Goal: Entertainment & Leisure: Consume media (video, audio)

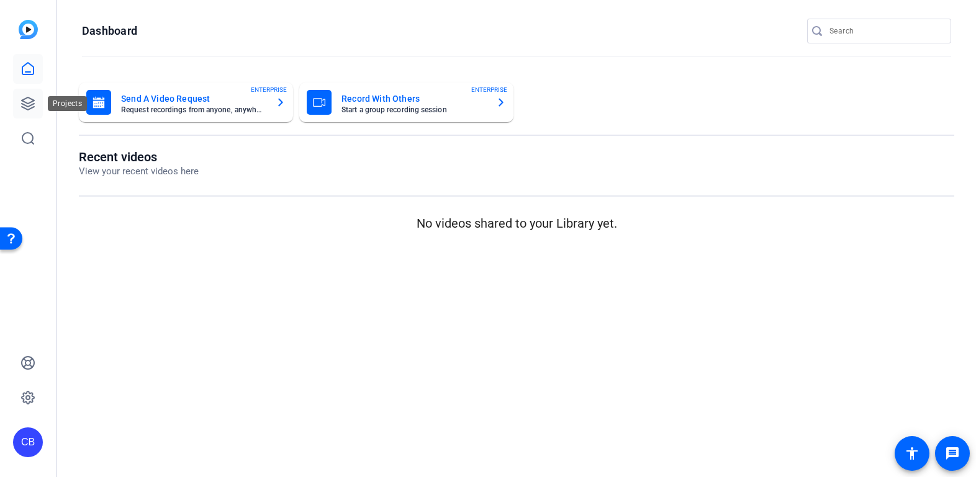
click at [27, 112] on link at bounding box center [28, 104] width 30 height 30
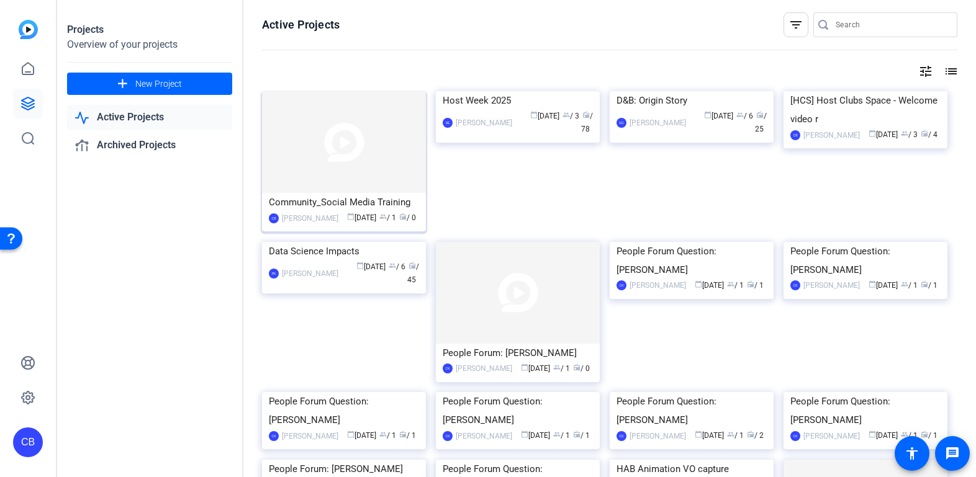
click at [341, 198] on div "Community_Social Media Training" at bounding box center [344, 202] width 150 height 19
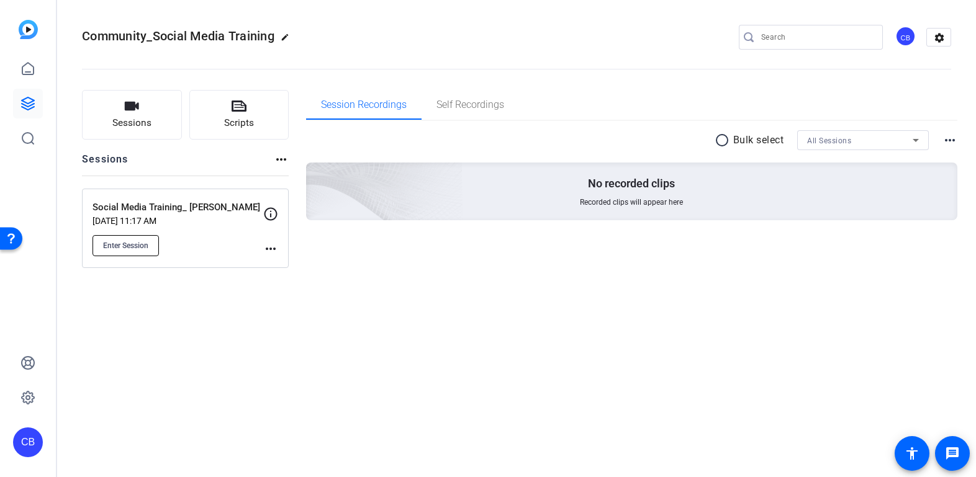
click at [142, 244] on span "Enter Session" at bounding box center [125, 246] width 45 height 10
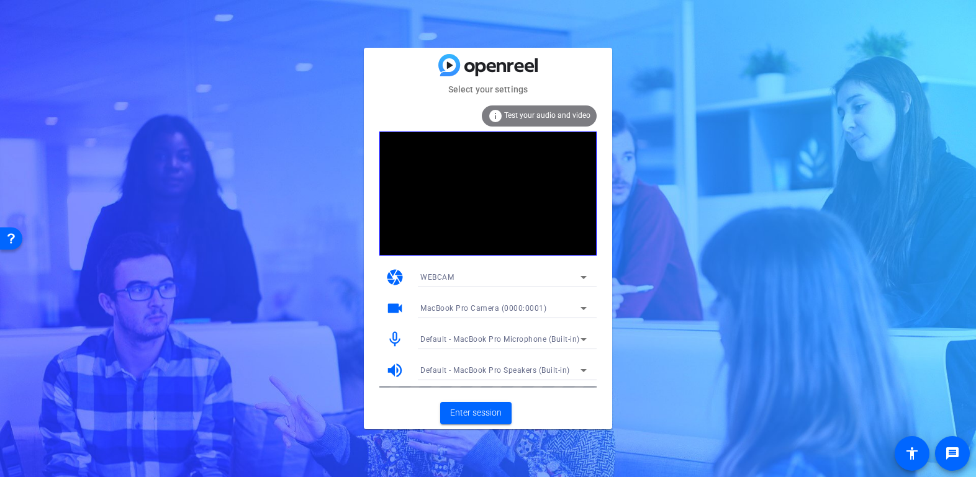
click at [530, 372] on span "Default - MacBook Pro Speakers (Built-in)" at bounding box center [495, 370] width 150 height 9
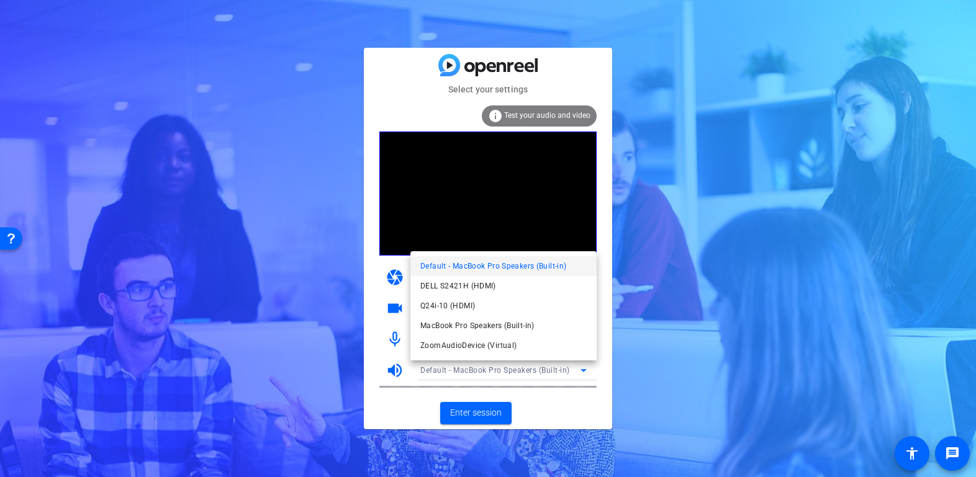
click at [778, 361] on div at bounding box center [488, 238] width 976 height 477
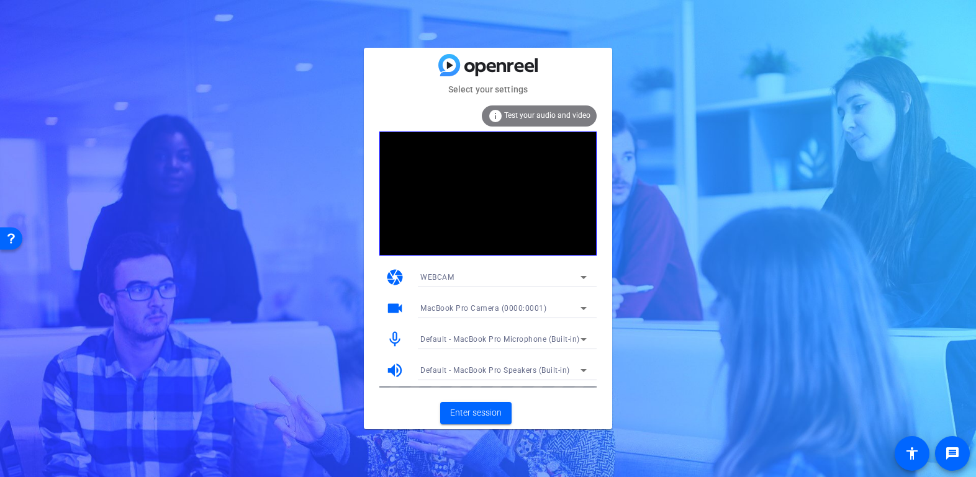
click at [544, 341] on span "Default - MacBook Pro Microphone (Built-in)" at bounding box center [500, 339] width 160 height 9
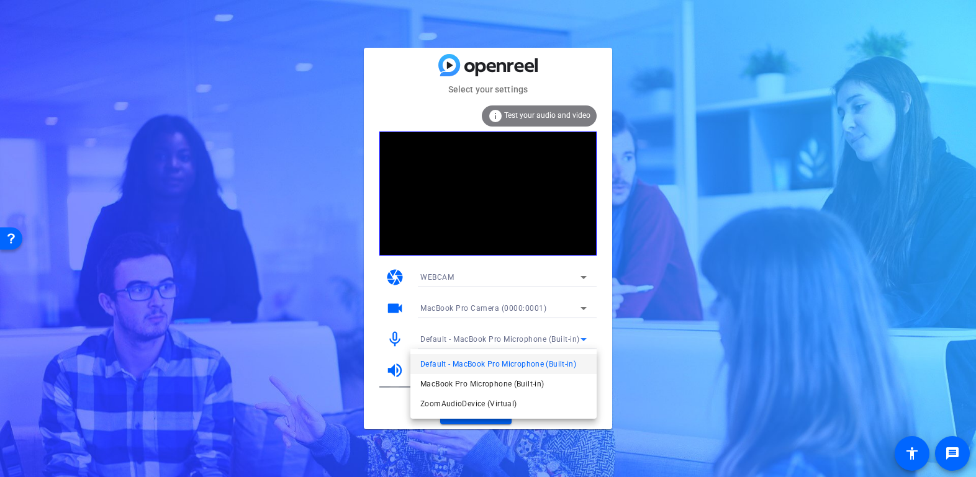
click at [754, 340] on div at bounding box center [488, 238] width 976 height 477
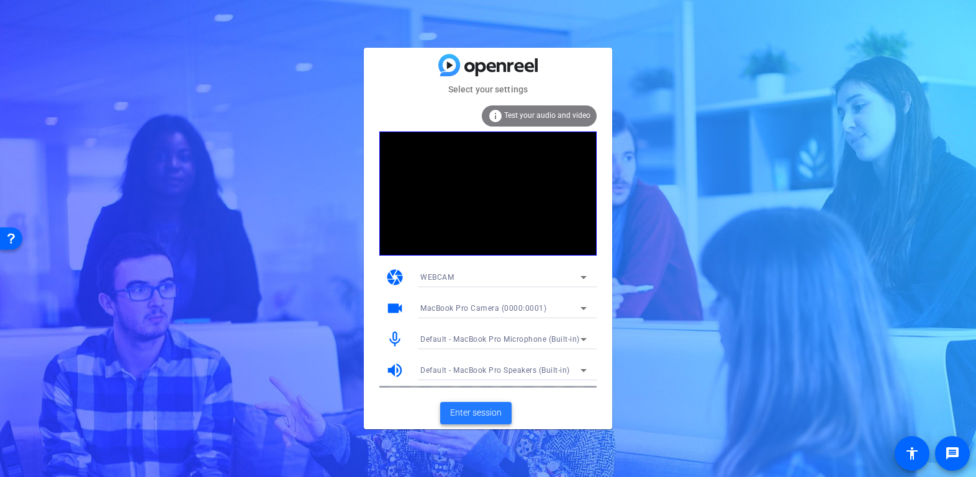
click at [478, 415] on span "Enter session" at bounding box center [476, 413] width 52 height 13
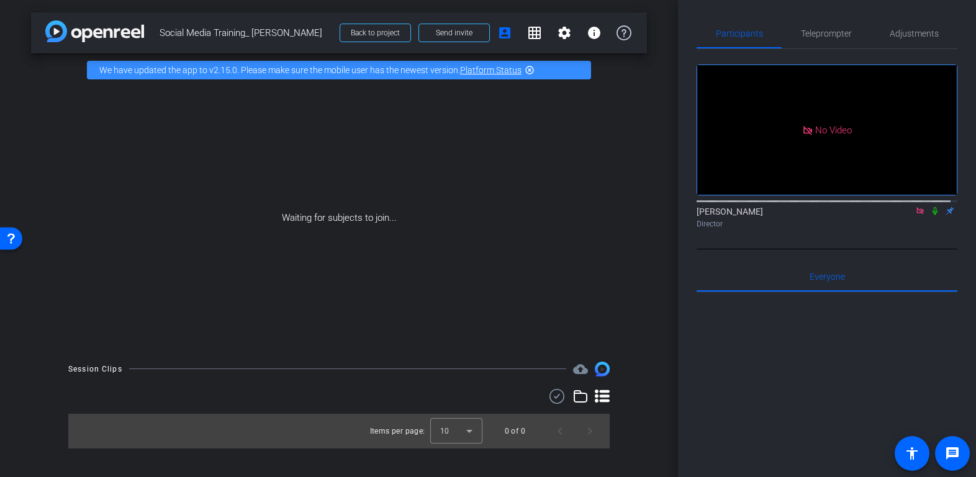
click at [931, 215] on icon at bounding box center [935, 211] width 10 height 9
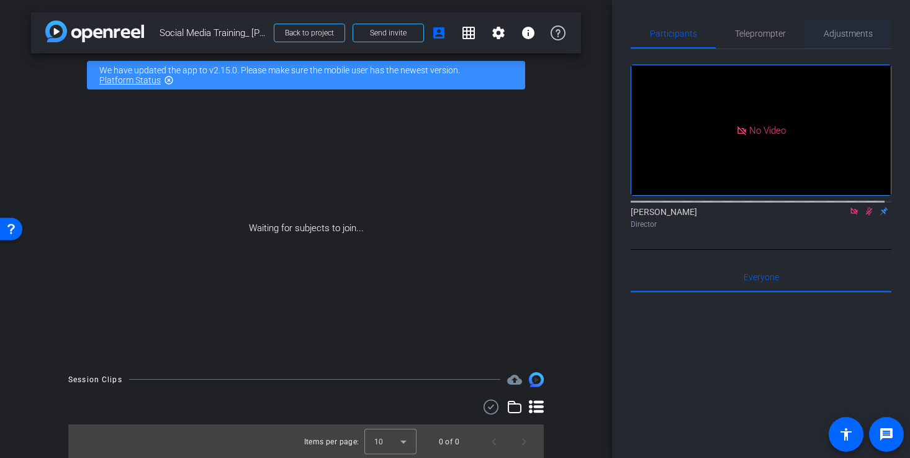
click at [838, 33] on span "Adjustments" at bounding box center [848, 33] width 49 height 9
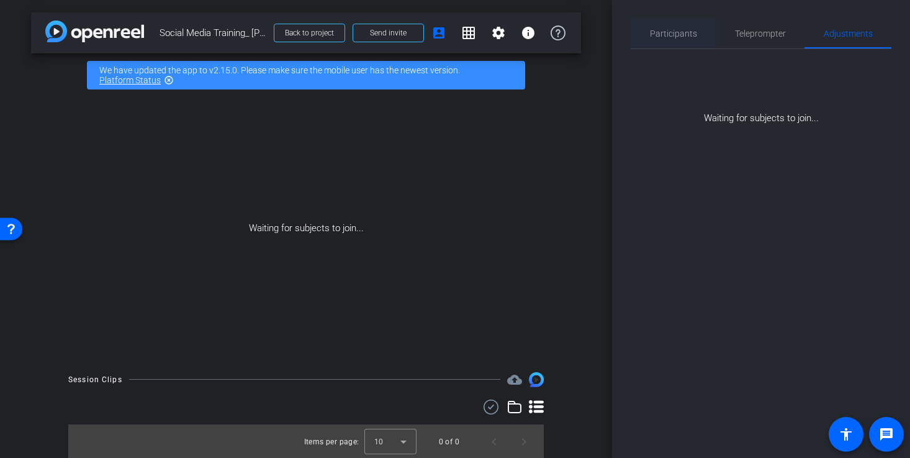
click at [688, 36] on span "Participants" at bounding box center [673, 33] width 47 height 9
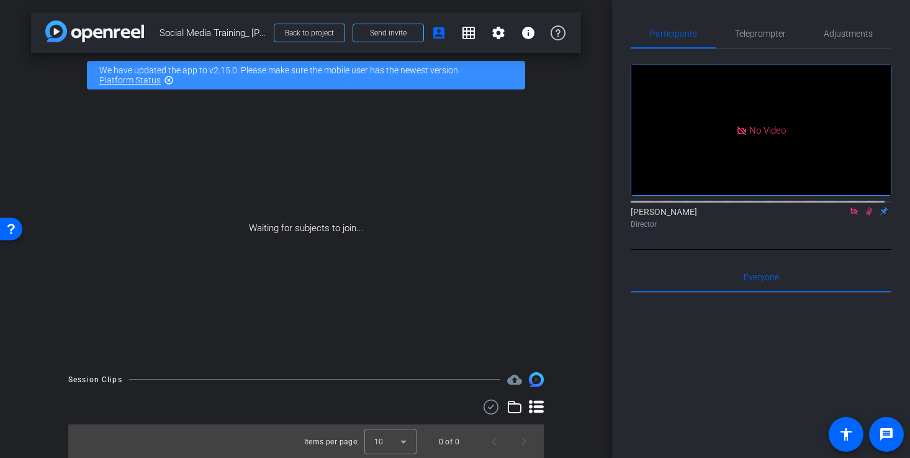
click at [154, 79] on link "Platform Status" at bounding box center [129, 80] width 61 height 10
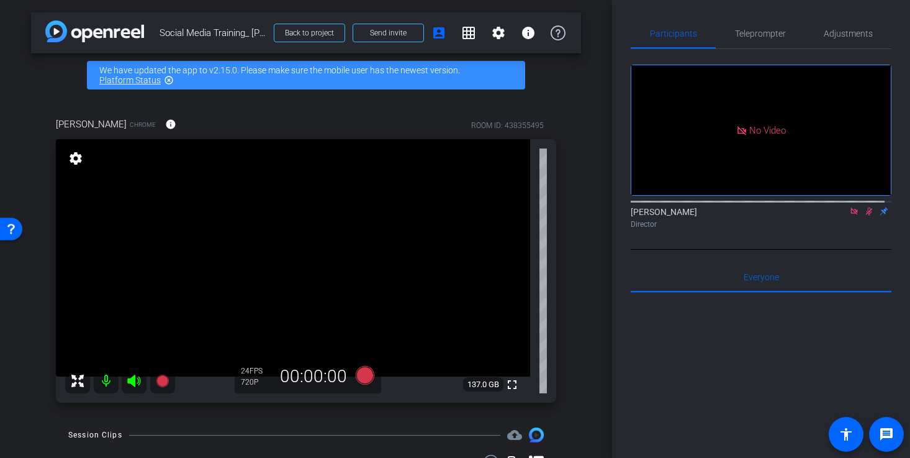
click at [849, 207] on icon at bounding box center [854, 211] width 10 height 9
click at [851, 215] on icon at bounding box center [854, 211] width 7 height 8
click at [379, 29] on span "Send invite" at bounding box center [388, 33] width 37 height 10
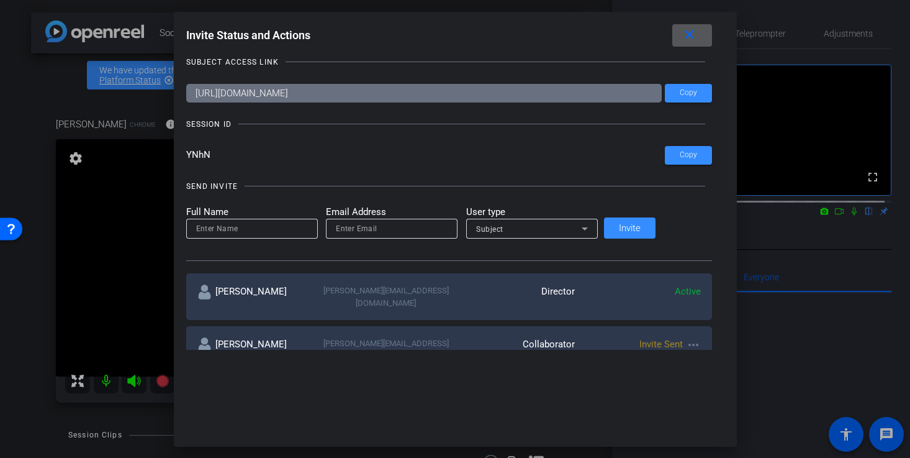
scroll to position [14, 0]
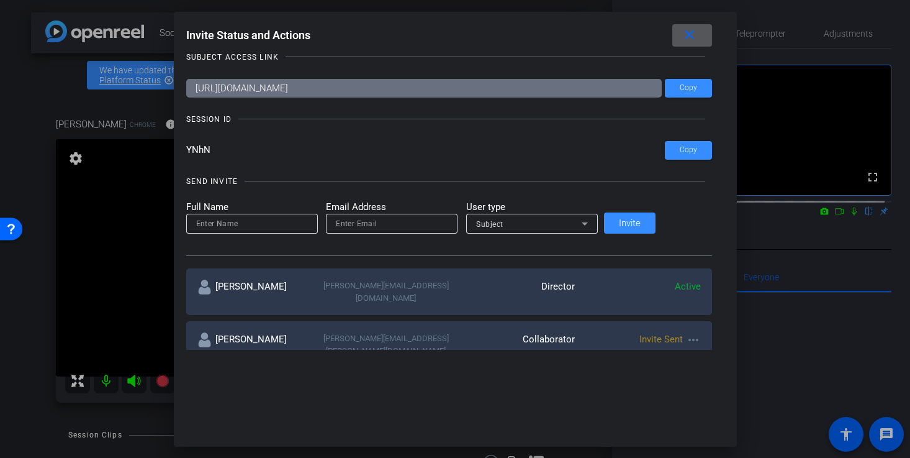
click at [304, 228] on input at bounding box center [252, 223] width 112 height 15
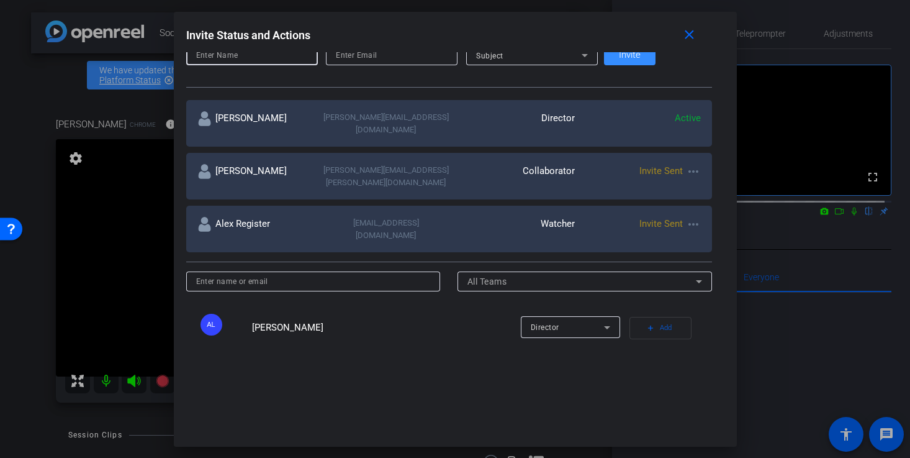
scroll to position [0, 0]
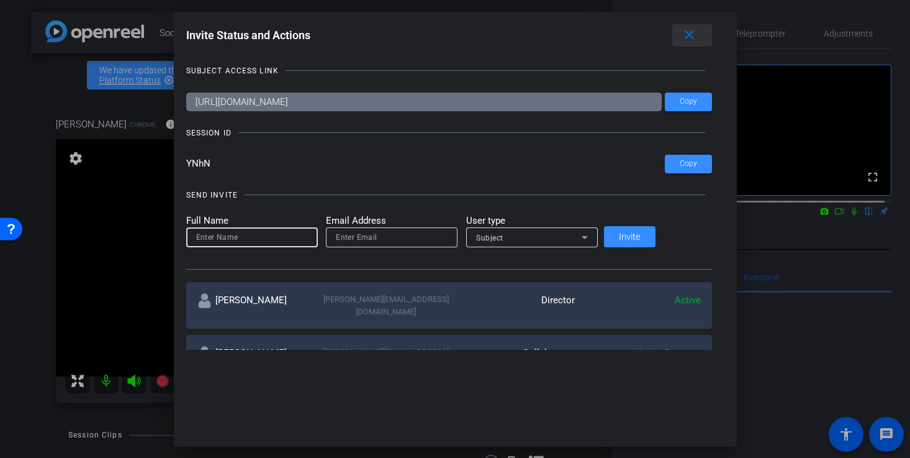
click at [682, 37] on mat-icon "close" at bounding box center [690, 35] width 16 height 16
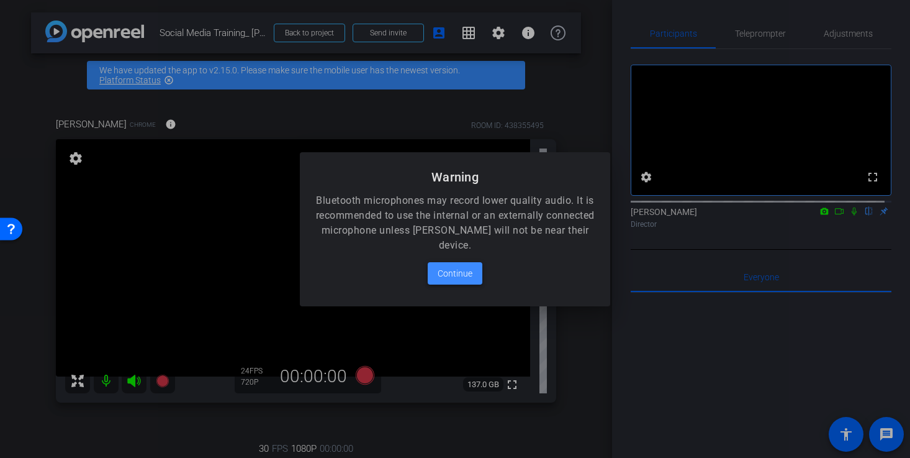
click at [453, 273] on span "Continue" at bounding box center [455, 273] width 35 height 15
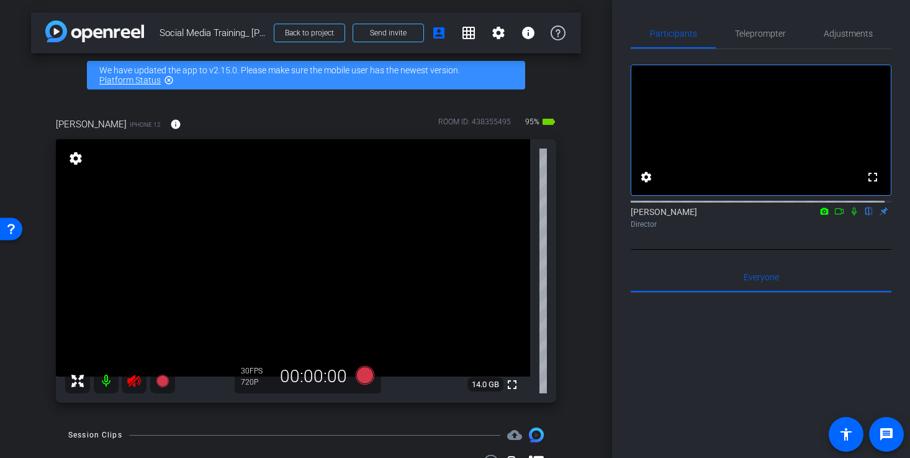
click at [136, 378] on icon at bounding box center [133, 380] width 13 height 12
click at [834, 34] on span "Adjustments" at bounding box center [848, 33] width 49 height 9
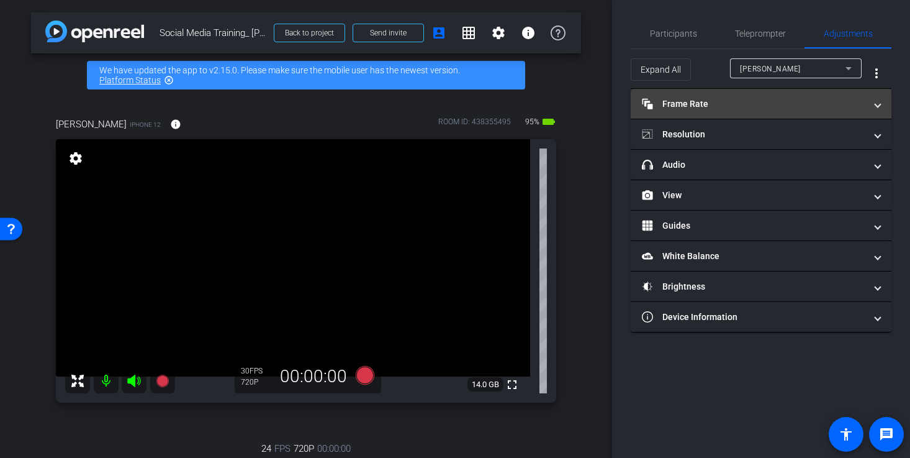
click at [747, 102] on mat-panel-title "Frame Rate Frame Rate" at bounding box center [753, 103] width 223 height 13
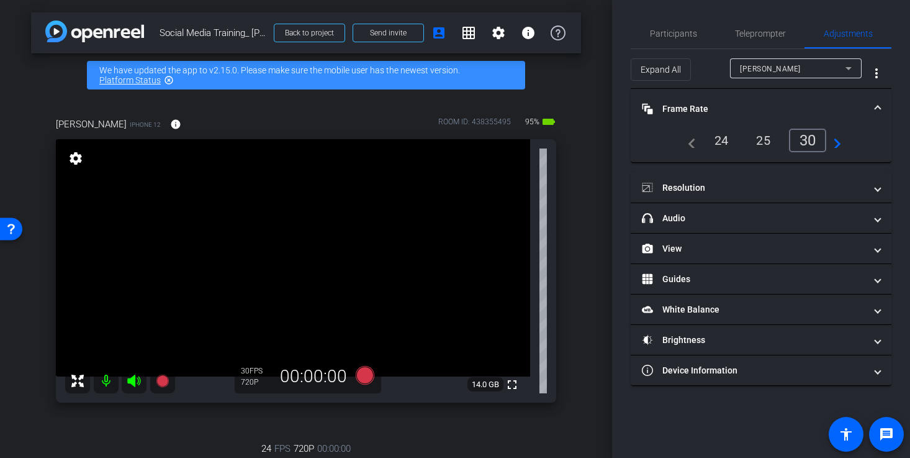
click at [715, 143] on div "24" at bounding box center [721, 140] width 33 height 21
click at [675, 40] on span "Participants" at bounding box center [673, 34] width 47 height 30
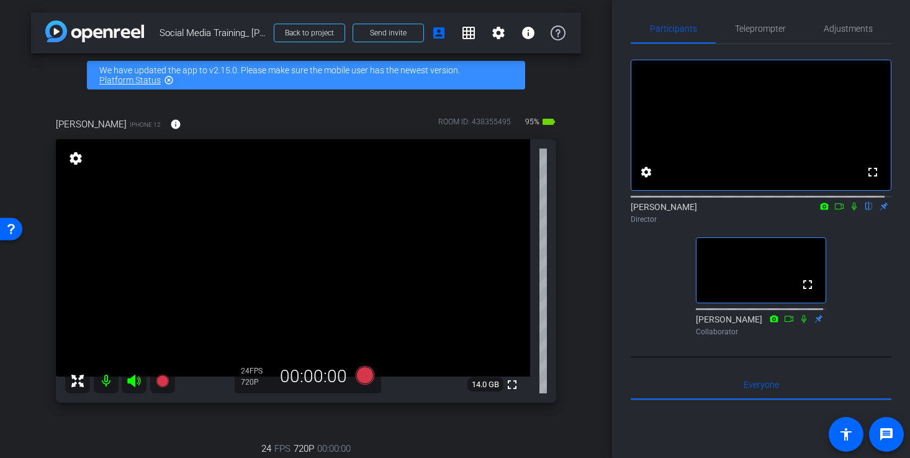
scroll to position [8, 0]
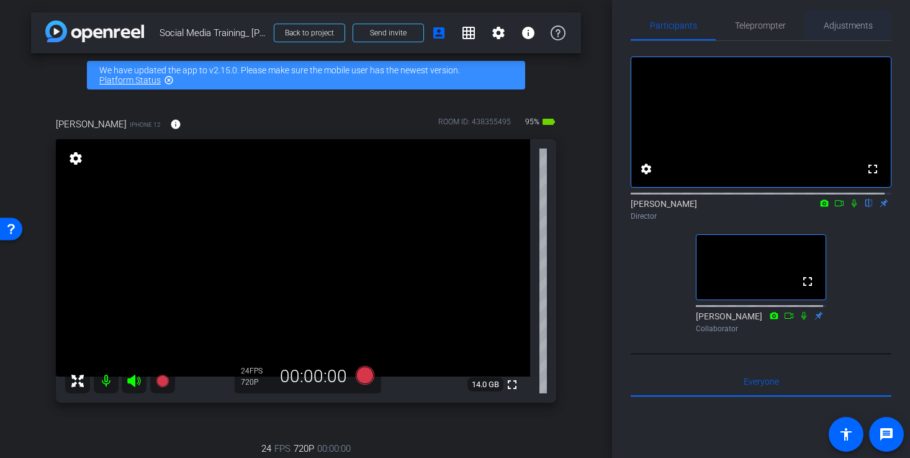
click at [836, 28] on span "Adjustments" at bounding box center [848, 25] width 49 height 9
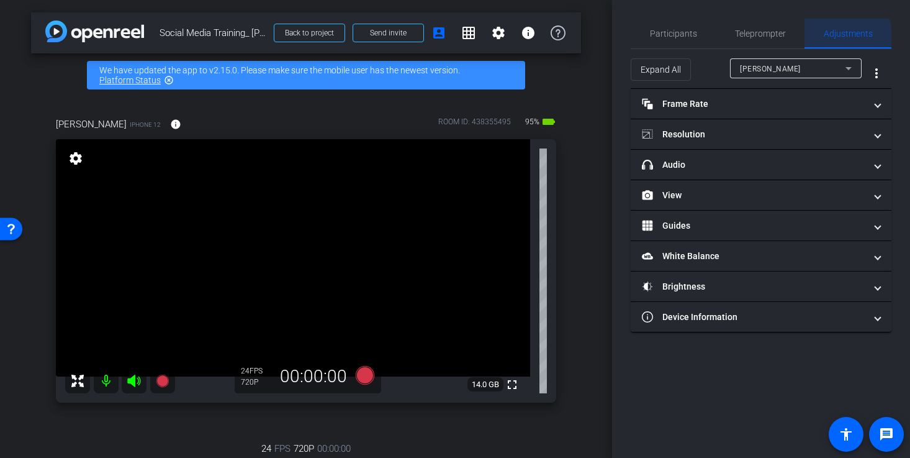
scroll to position [0, 0]
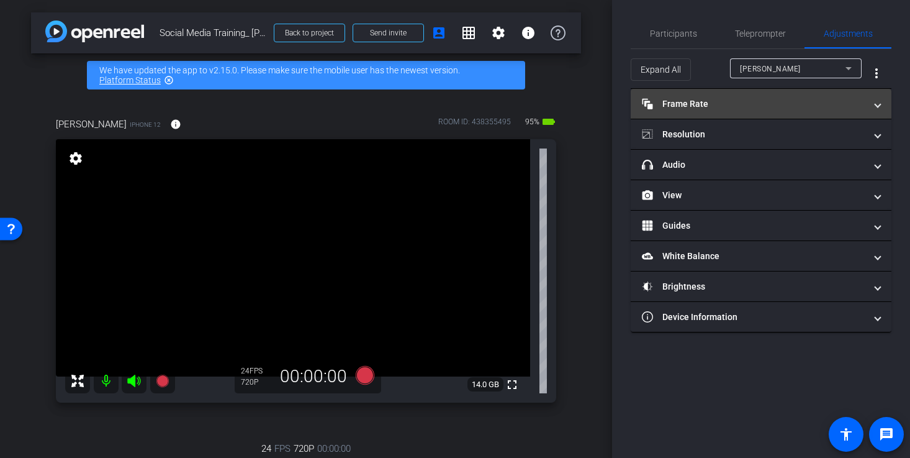
click at [771, 94] on mat-expansion-panel-header "Frame Rate Frame Rate" at bounding box center [761, 104] width 261 height 30
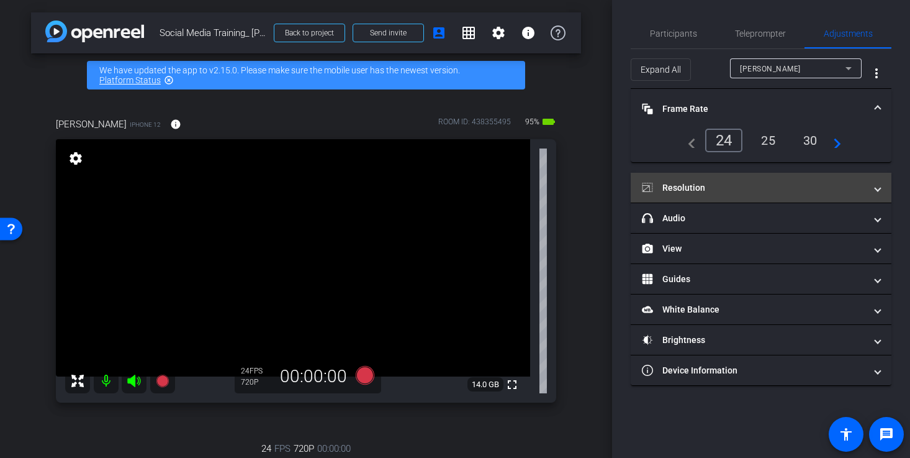
click at [728, 197] on mat-expansion-panel-header "Resolution" at bounding box center [761, 188] width 261 height 30
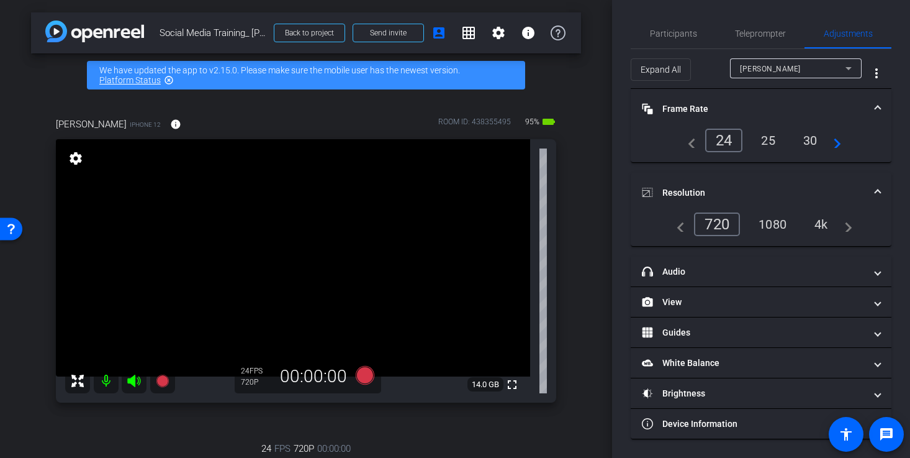
click at [825, 221] on div "4k" at bounding box center [821, 224] width 32 height 21
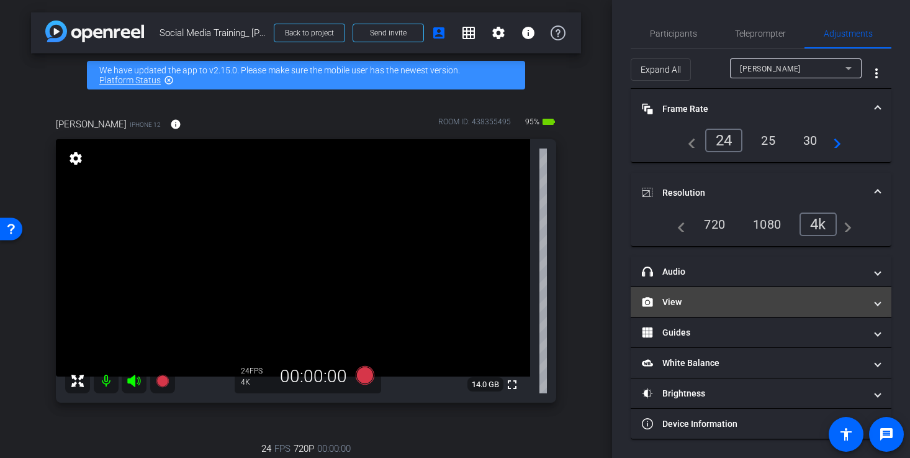
click at [738, 307] on mat-panel-title "View" at bounding box center [753, 301] width 223 height 13
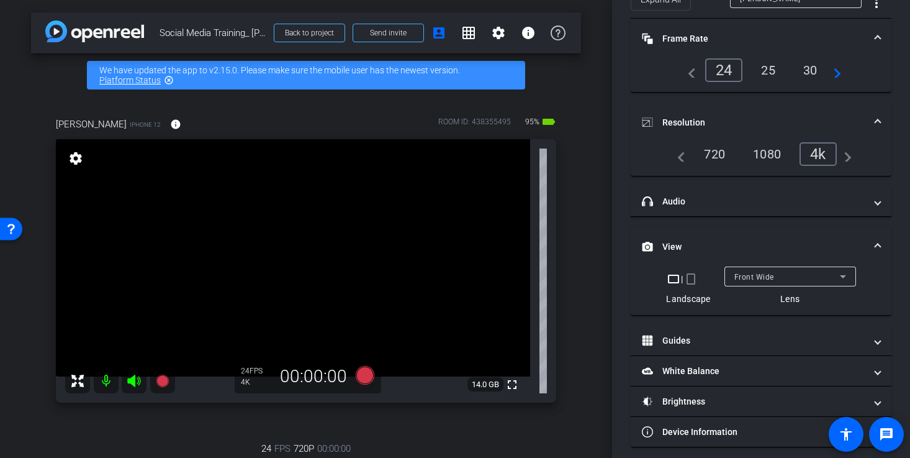
scroll to position [78, 0]
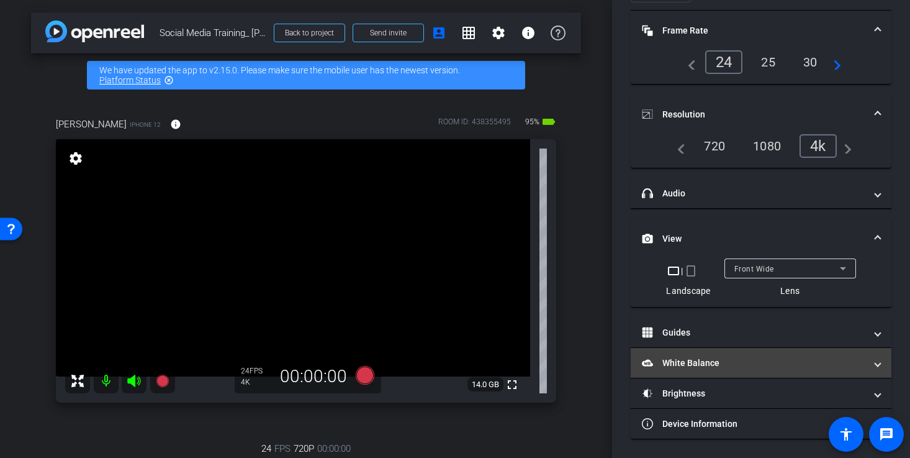
click at [729, 371] on mat-expansion-panel-header "White Balance White Balance" at bounding box center [761, 363] width 261 height 30
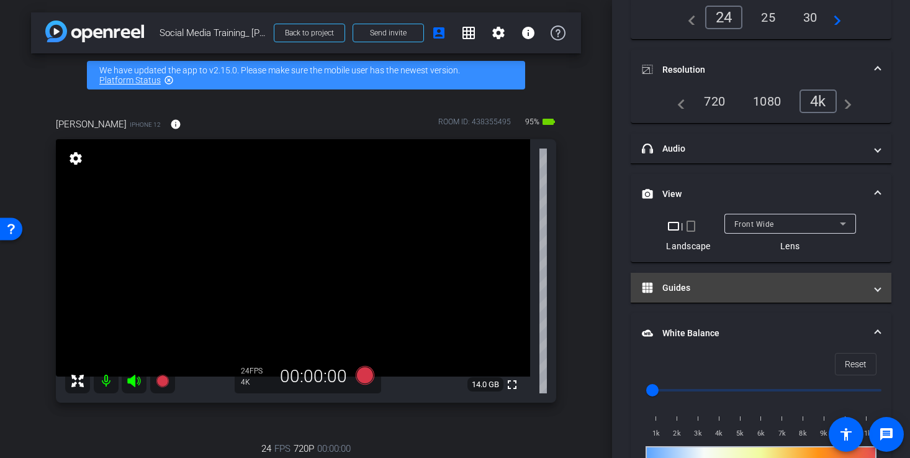
scroll to position [188, 0]
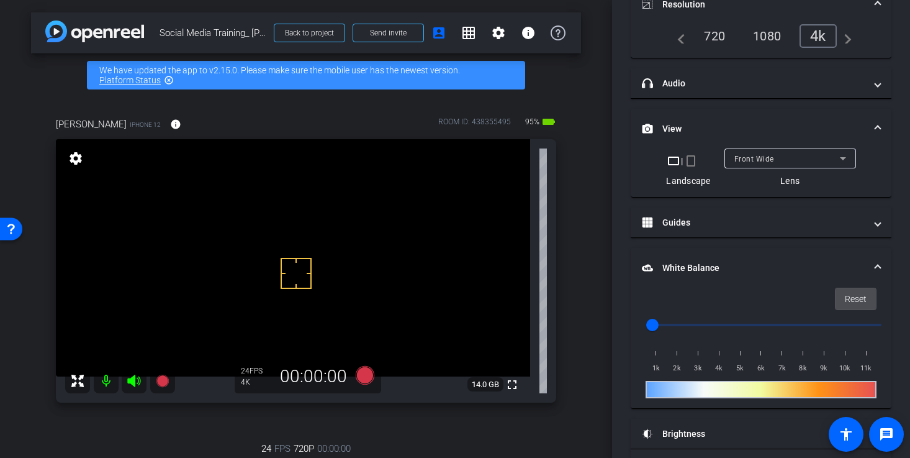
click at [857, 296] on span "Reset" at bounding box center [856, 299] width 22 height 24
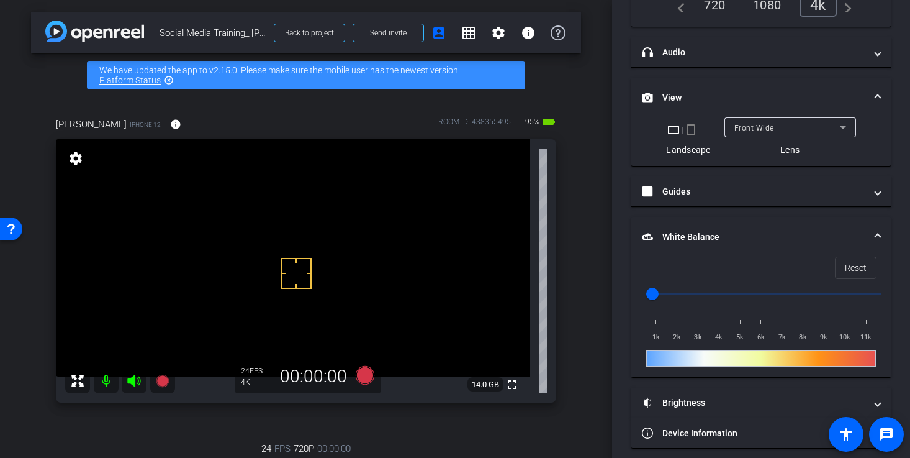
scroll to position [228, 0]
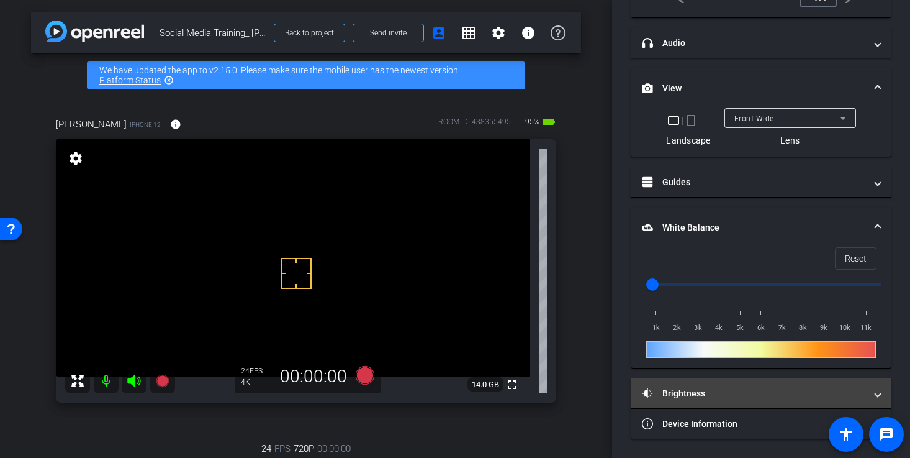
click at [758, 394] on mat-panel-title "Brightness" at bounding box center [753, 393] width 223 height 13
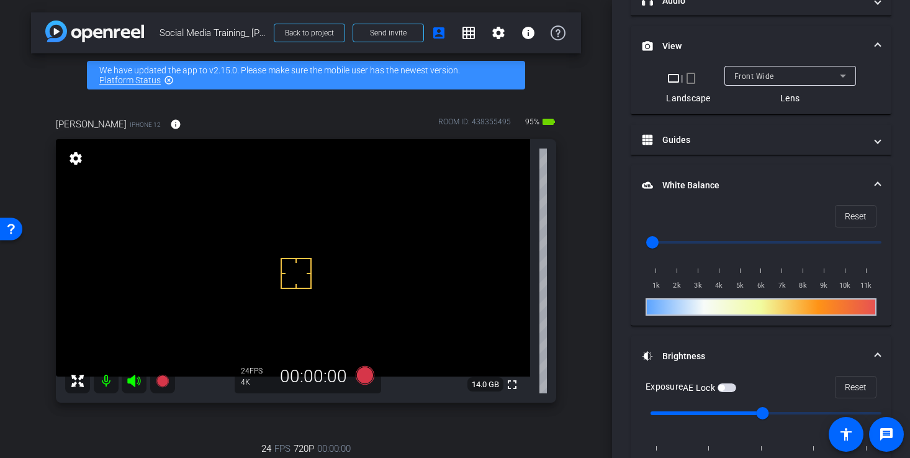
scroll to position [356, 0]
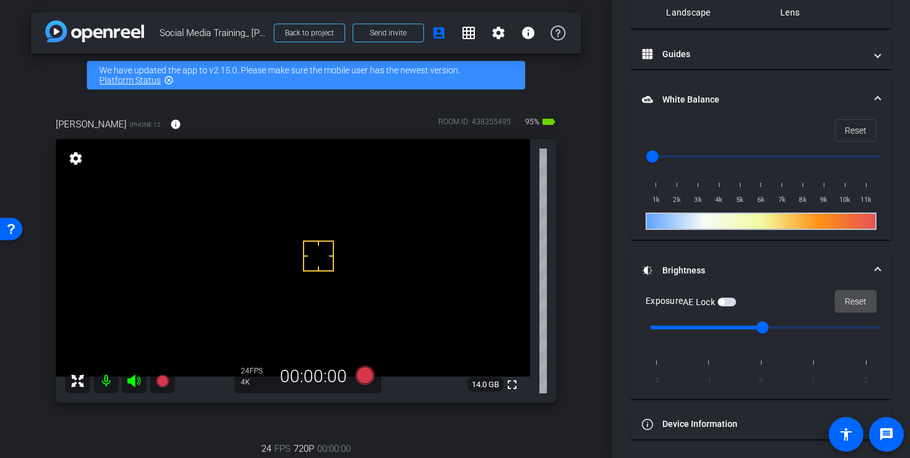
click at [845, 298] on span "Reset" at bounding box center [856, 301] width 22 height 24
drag, startPoint x: 259, startPoint y: 233, endPoint x: 259, endPoint y: 246, distance: 13.0
click at [850, 295] on span "Reset" at bounding box center [856, 301] width 22 height 24
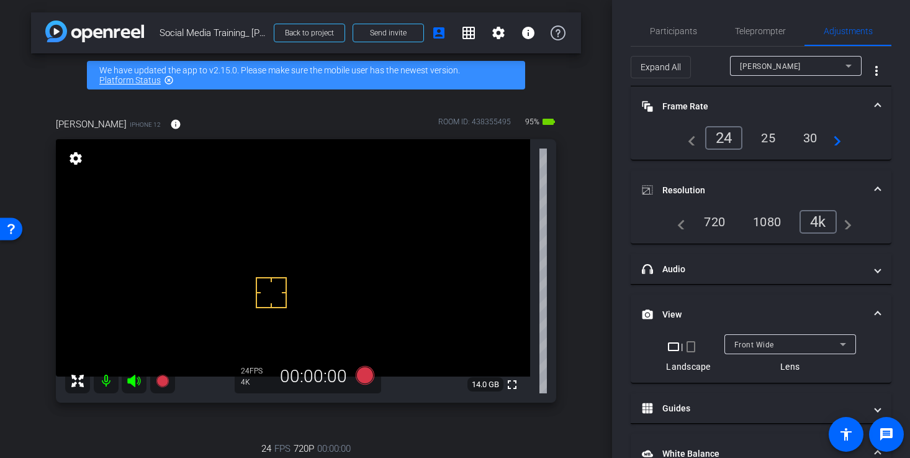
scroll to position [0, 0]
click at [687, 34] on span "Participants" at bounding box center [673, 33] width 47 height 9
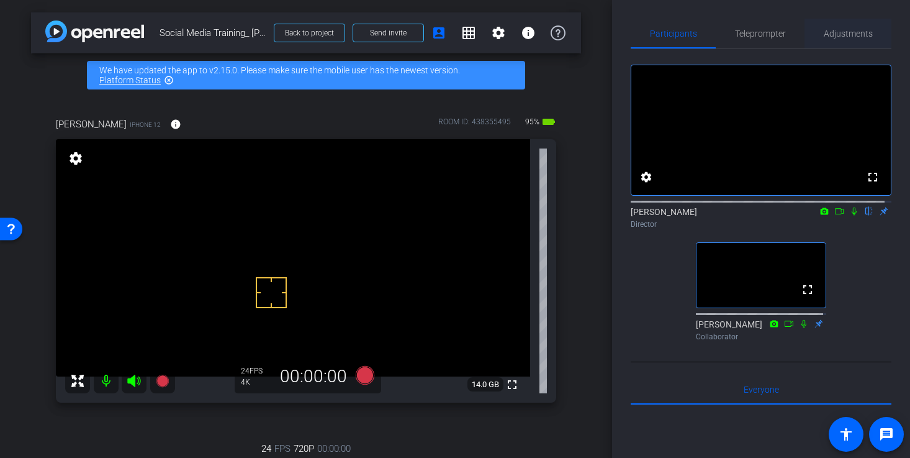
click at [850, 34] on span "Adjustments" at bounding box center [848, 33] width 49 height 9
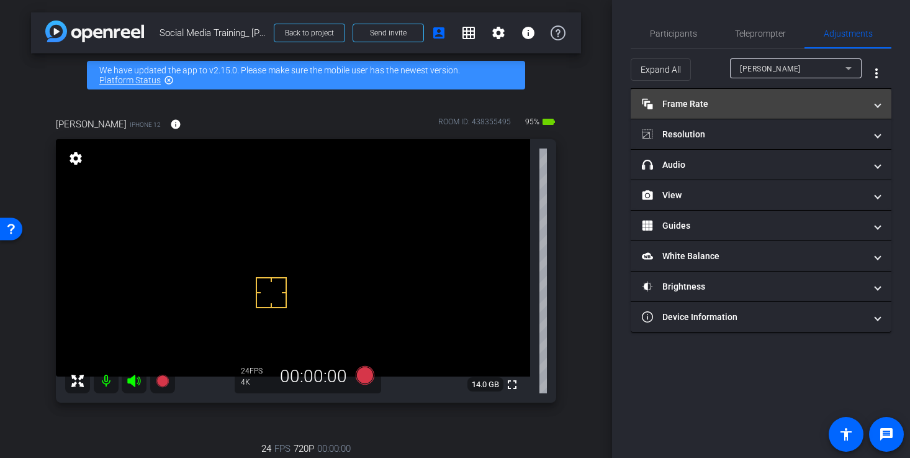
click at [814, 103] on mat-panel-title "Frame Rate Frame Rate" at bounding box center [753, 103] width 223 height 13
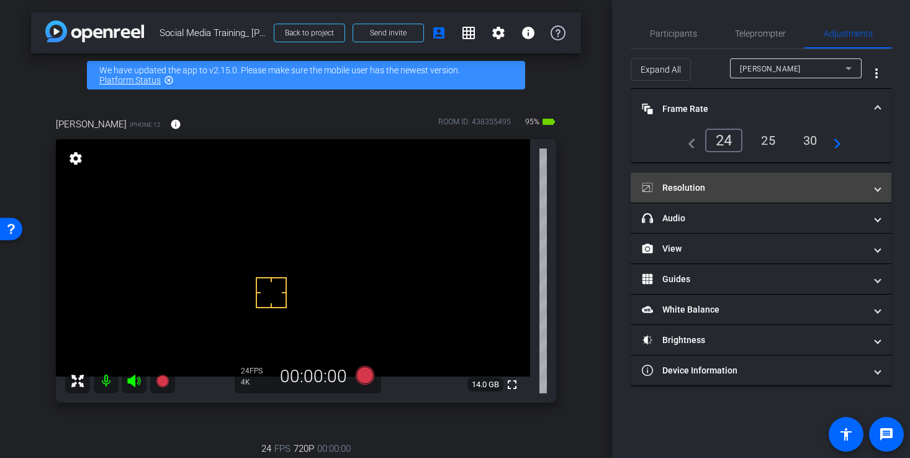
click at [809, 188] on mat-panel-title "Resolution" at bounding box center [753, 187] width 223 height 13
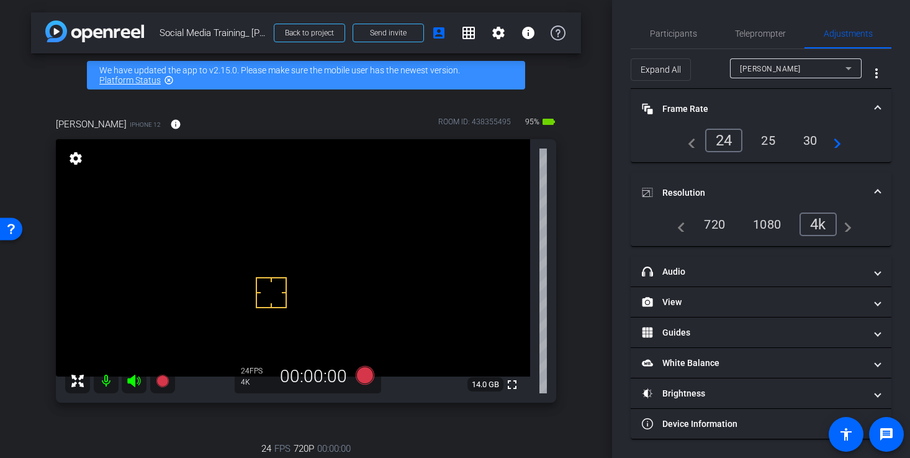
click at [874, 104] on span "Frame Rate Frame Rate" at bounding box center [758, 108] width 233 height 13
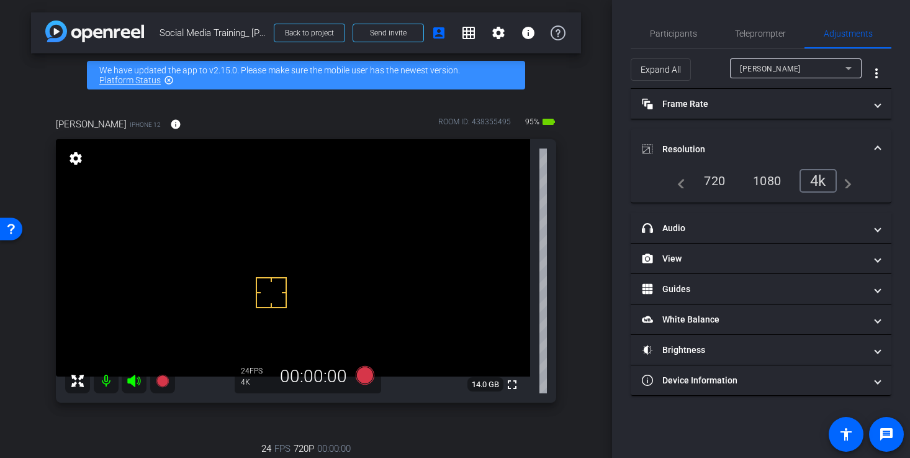
click at [878, 149] on span at bounding box center [877, 149] width 5 height 13
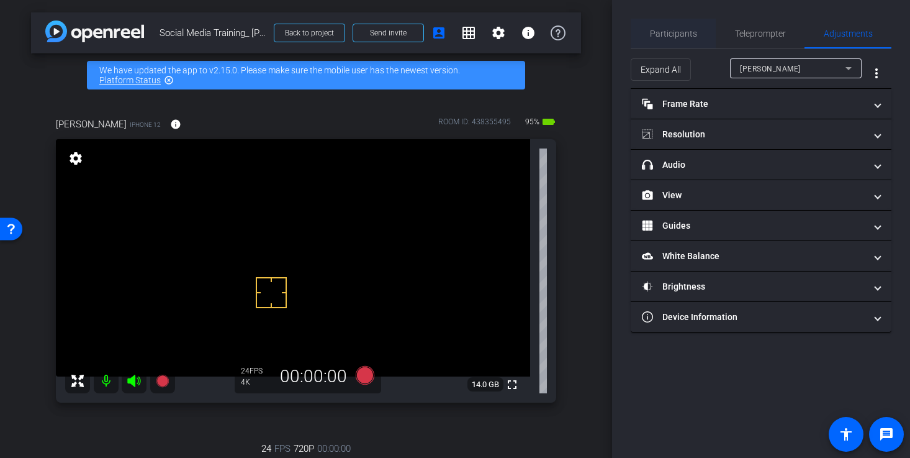
click at [679, 34] on span "Participants" at bounding box center [673, 33] width 47 height 9
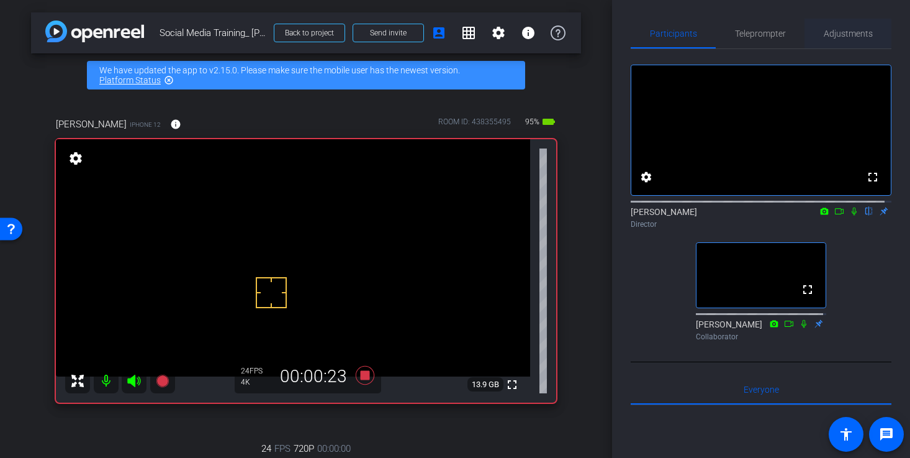
click at [842, 34] on span "Adjustments" at bounding box center [848, 33] width 49 height 9
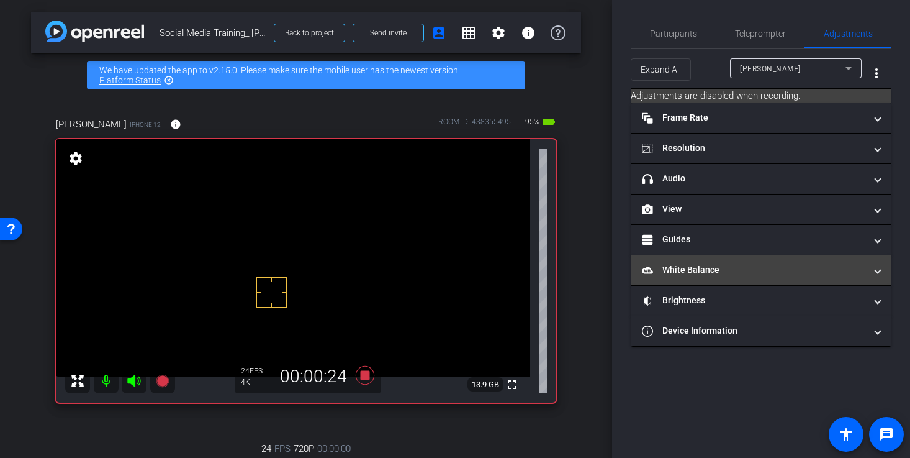
click at [761, 269] on mat-panel-title "White Balance White Balance" at bounding box center [753, 269] width 223 height 13
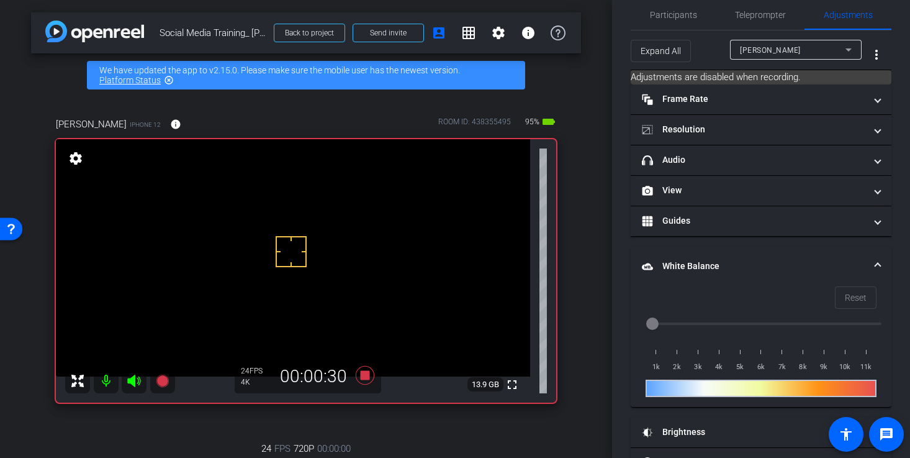
scroll to position [16, 0]
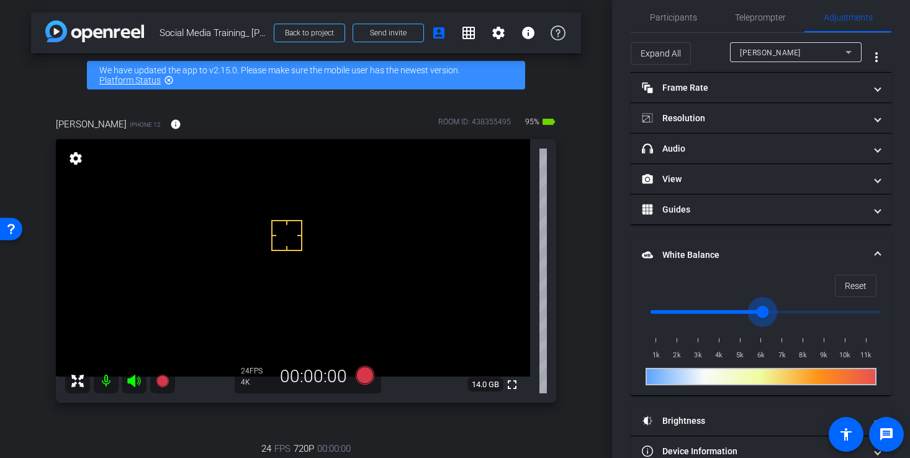
drag, startPoint x: 652, startPoint y: 310, endPoint x: 767, endPoint y: 315, distance: 114.3
click at [767, 315] on input "range" at bounding box center [766, 311] width 257 height 27
click at [856, 291] on span "Reset" at bounding box center [856, 286] width 22 height 24
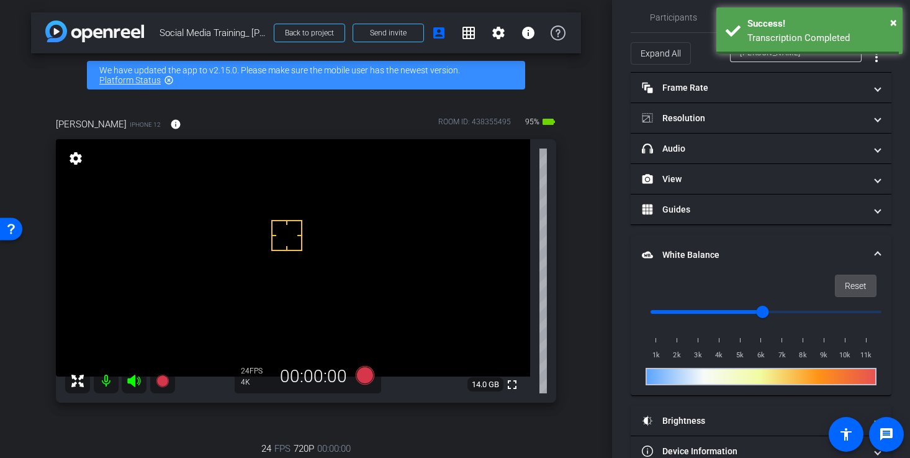
type input "1000"
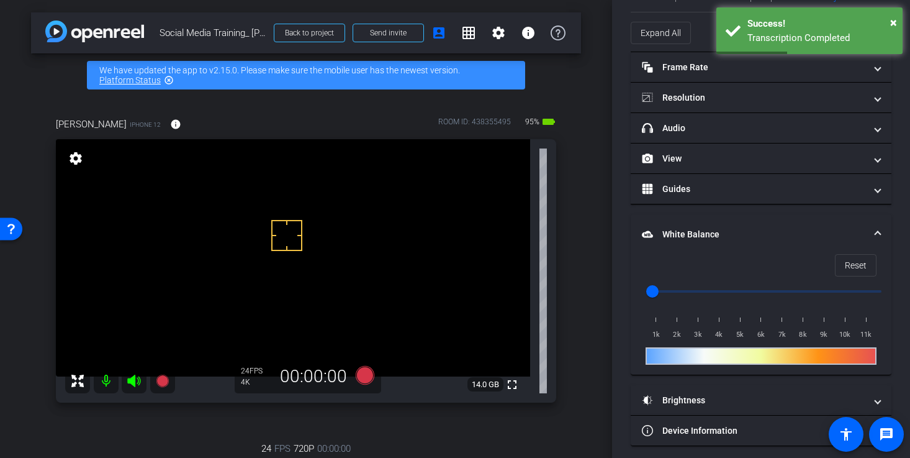
scroll to position [43, 0]
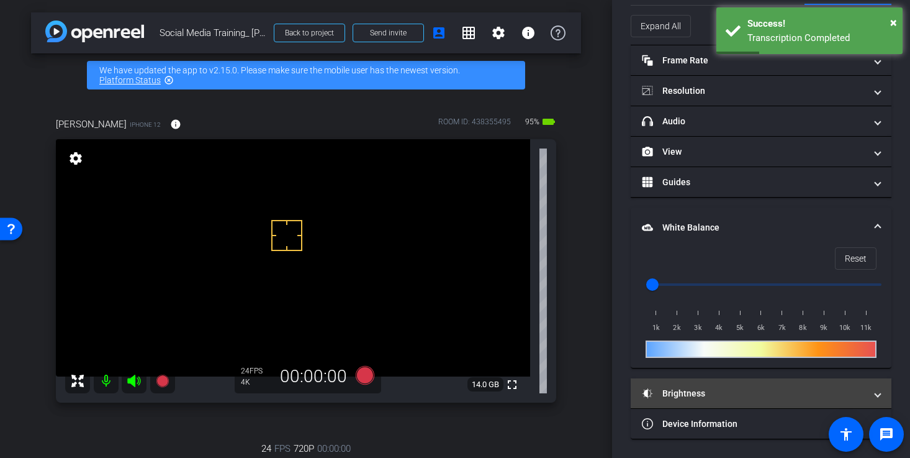
click at [719, 395] on mat-panel-title "Brightness" at bounding box center [753, 393] width 223 height 13
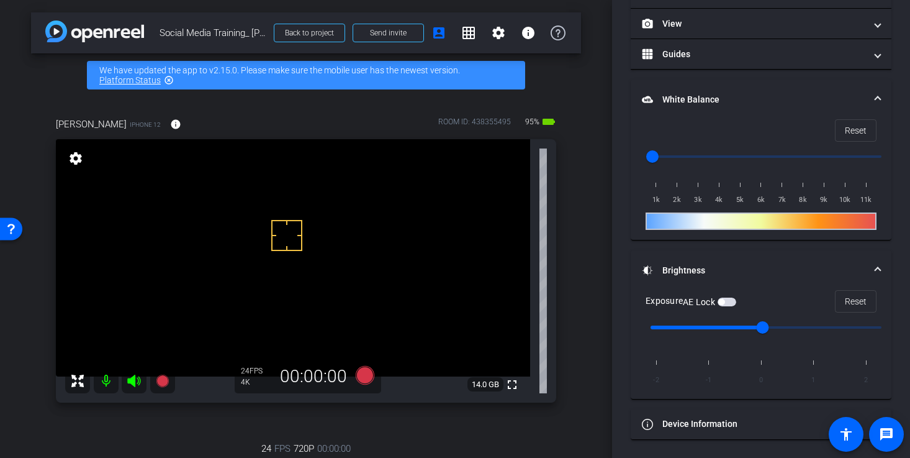
scroll to position [169, 0]
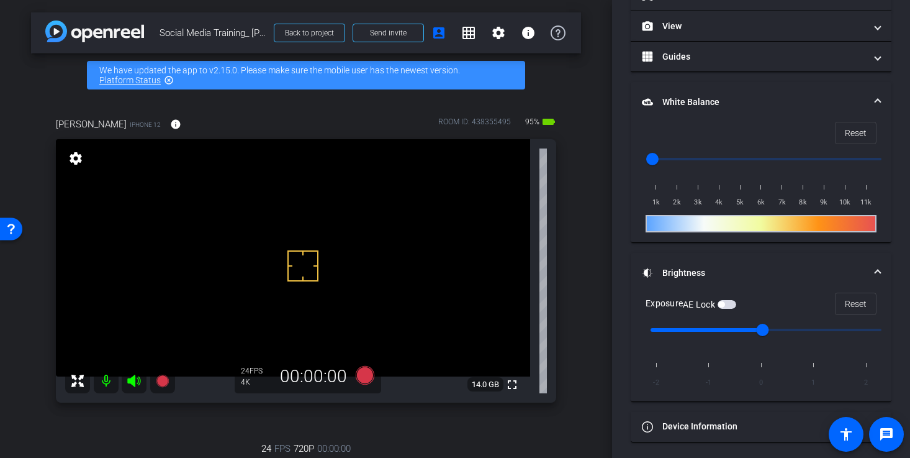
click at [875, 97] on span at bounding box center [877, 102] width 5 height 13
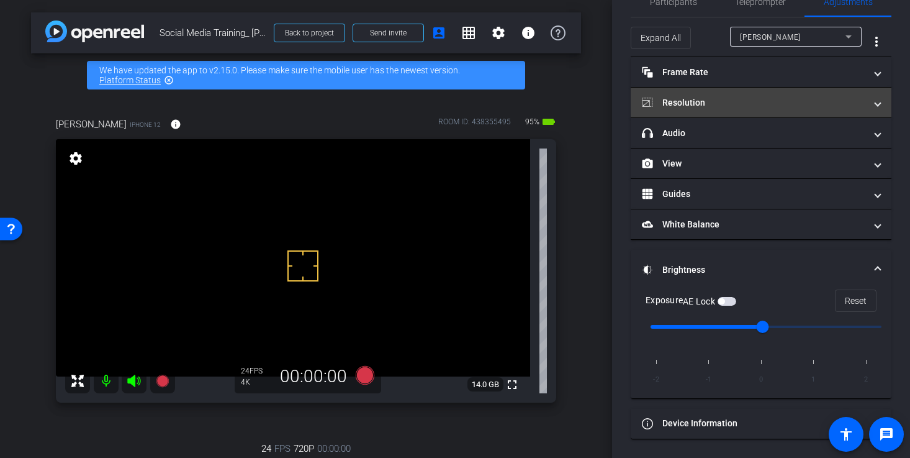
scroll to position [31, 0]
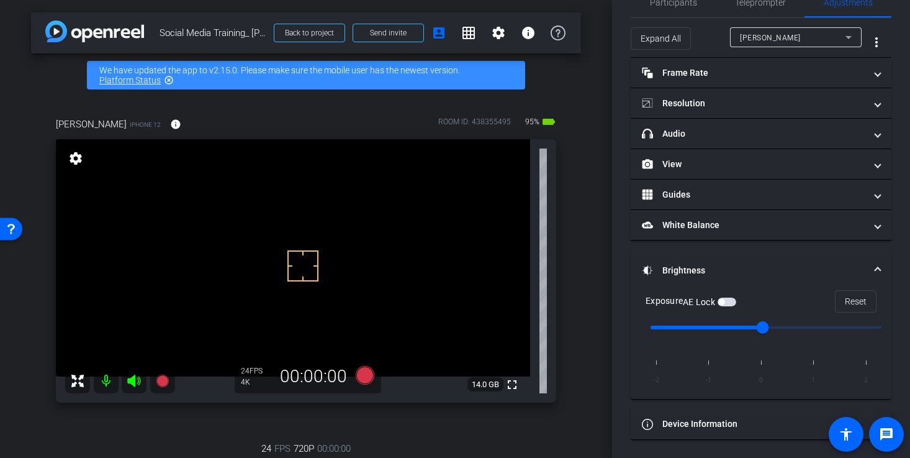
click at [875, 269] on span at bounding box center [877, 270] width 5 height 13
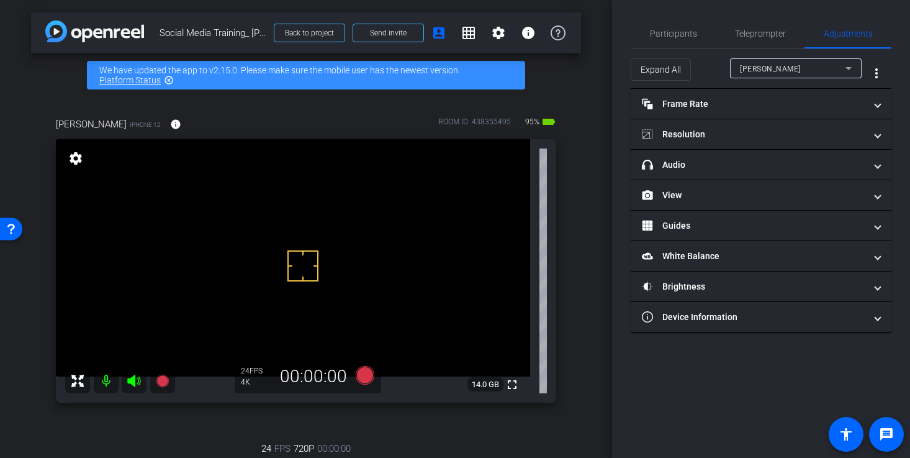
scroll to position [0, 0]
click at [692, 37] on span "Participants" at bounding box center [673, 33] width 47 height 9
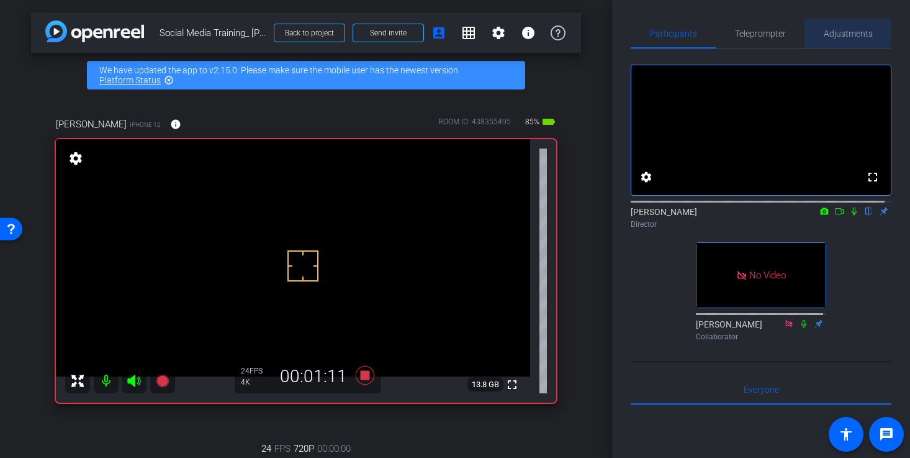
click at [839, 30] on span "Adjustments" at bounding box center [848, 33] width 49 height 9
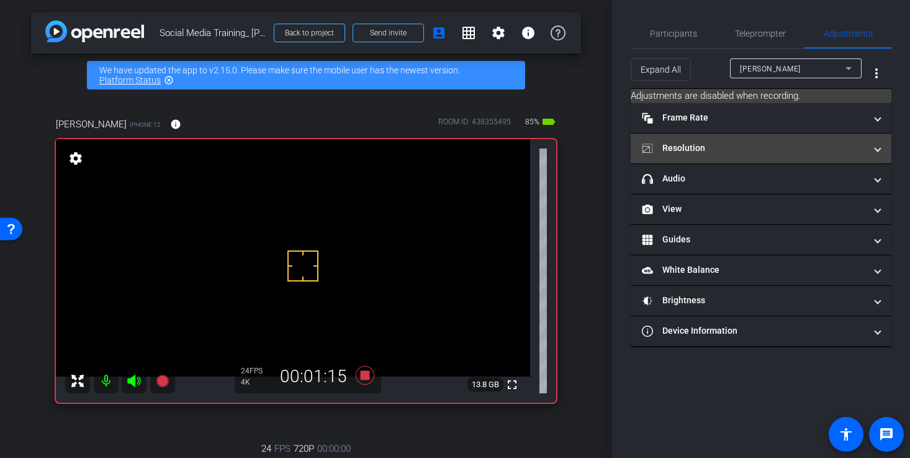
click at [770, 148] on mat-panel-title "Resolution" at bounding box center [753, 148] width 223 height 13
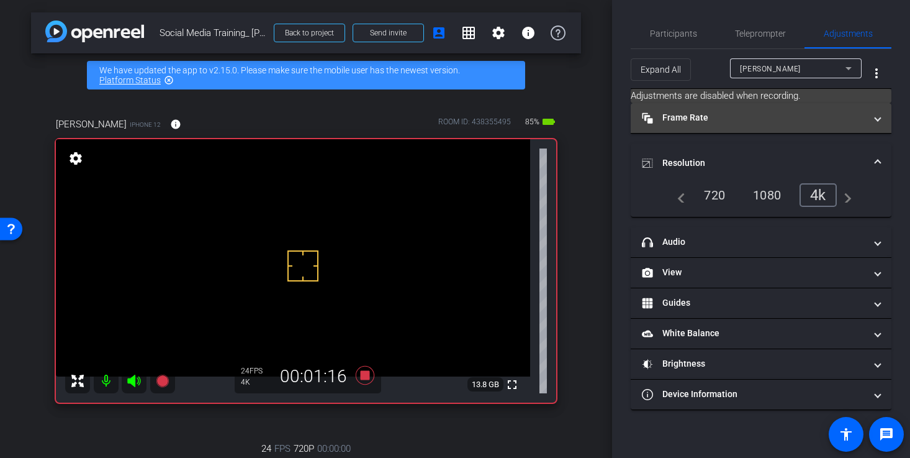
click at [762, 121] on mat-panel-title "Frame Rate Frame Rate" at bounding box center [753, 117] width 223 height 13
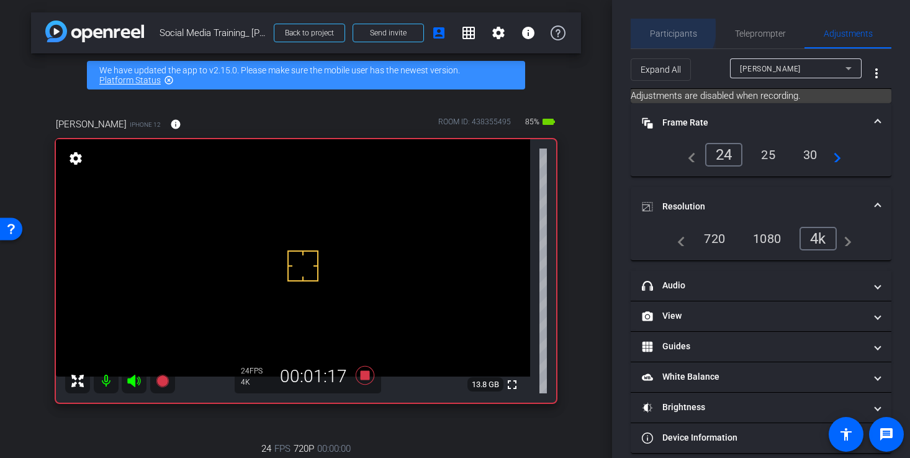
click at [664, 29] on span "Participants" at bounding box center [673, 33] width 47 height 9
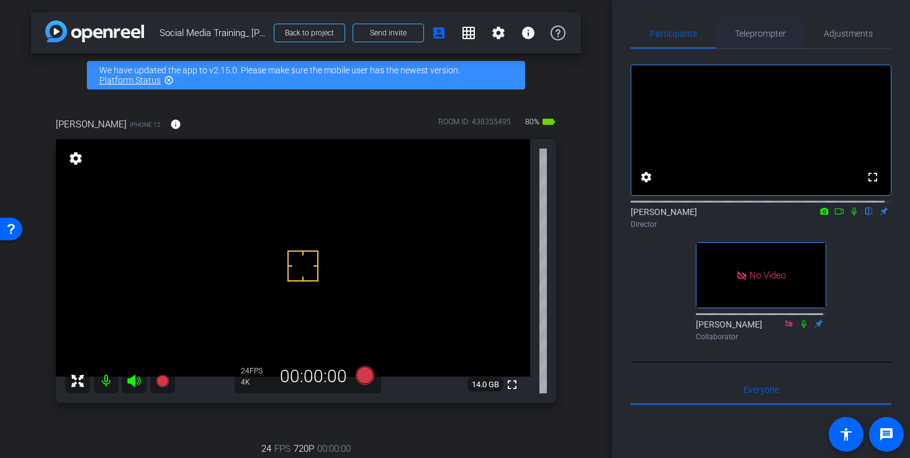
click at [772, 34] on span "Teleprompter" at bounding box center [760, 33] width 51 height 9
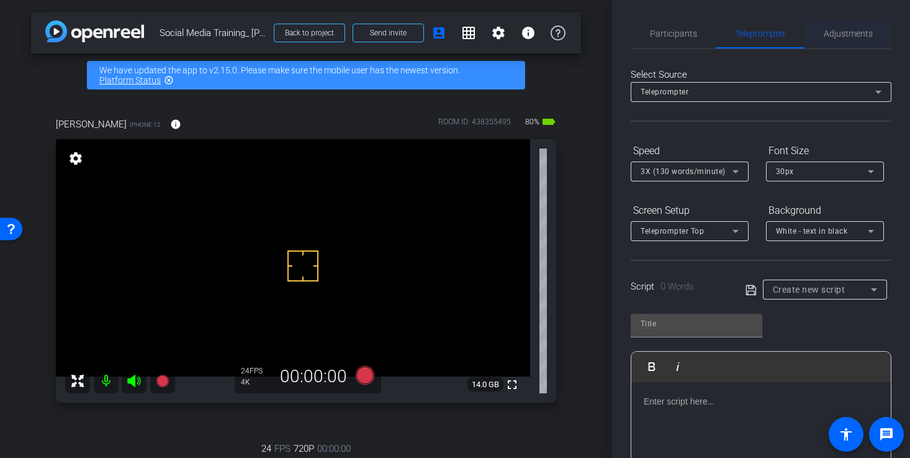
click at [839, 31] on span "Adjustments" at bounding box center [848, 33] width 49 height 9
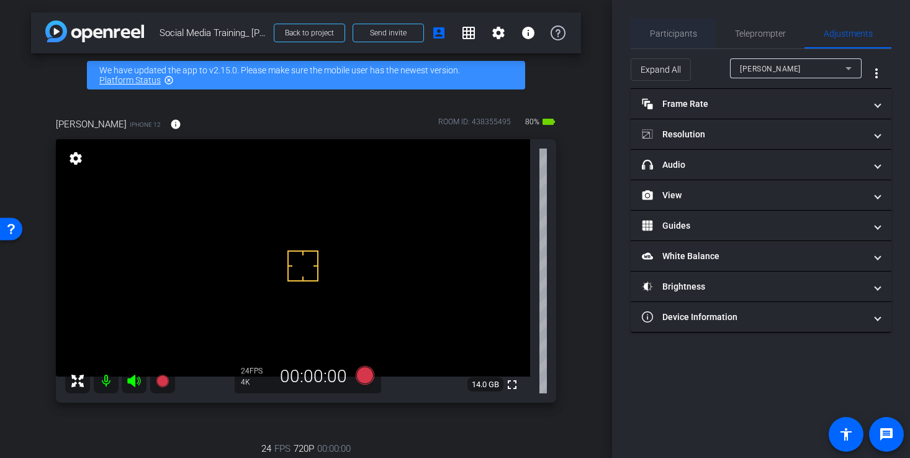
click at [685, 31] on span "Participants" at bounding box center [673, 33] width 47 height 9
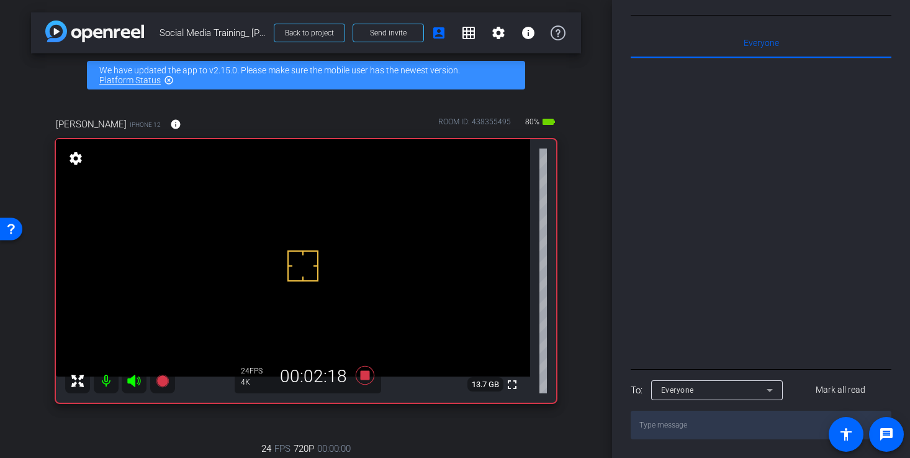
click at [774, 394] on icon at bounding box center [769, 389] width 15 height 15
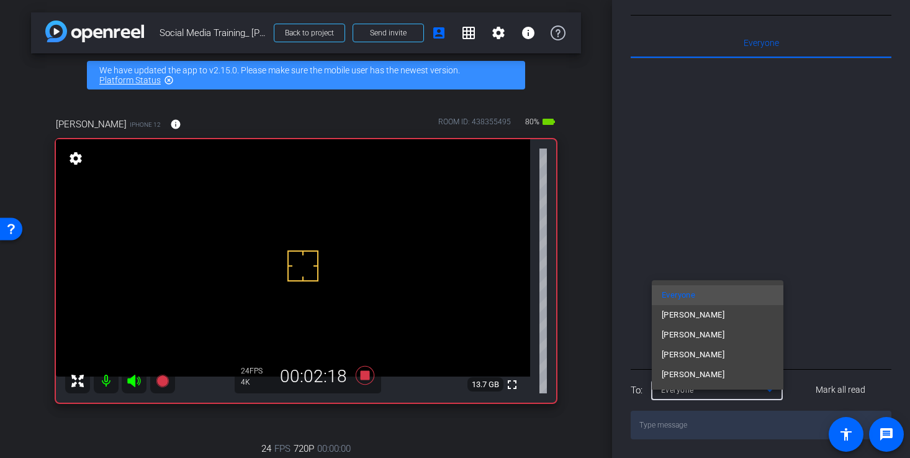
scroll to position [377, 0]
click at [686, 377] on mat-option "Alex" at bounding box center [718, 374] width 132 height 20
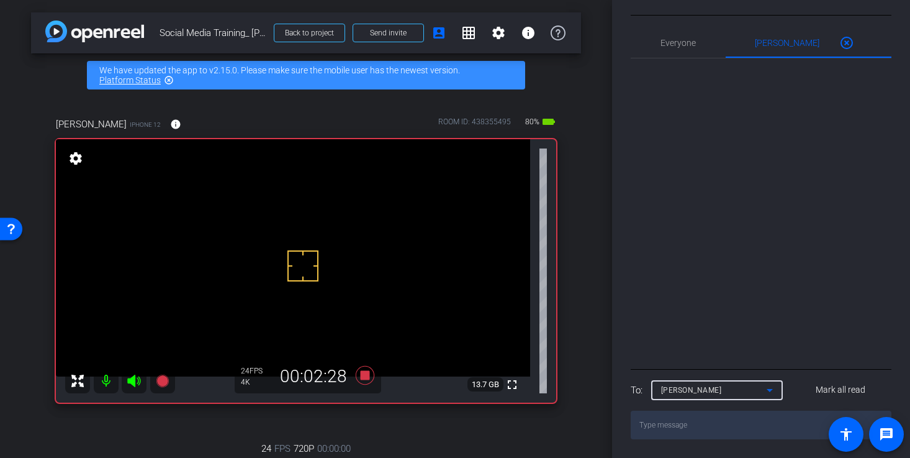
scroll to position [130, 0]
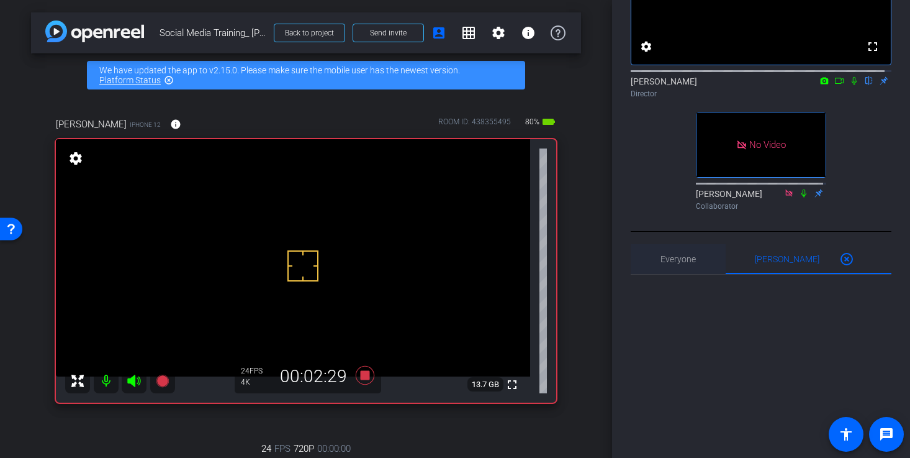
click at [682, 263] on span "Everyone 0" at bounding box center [678, 259] width 35 height 9
click at [839, 266] on mat-icon "highlight_off" at bounding box center [846, 258] width 15 height 15
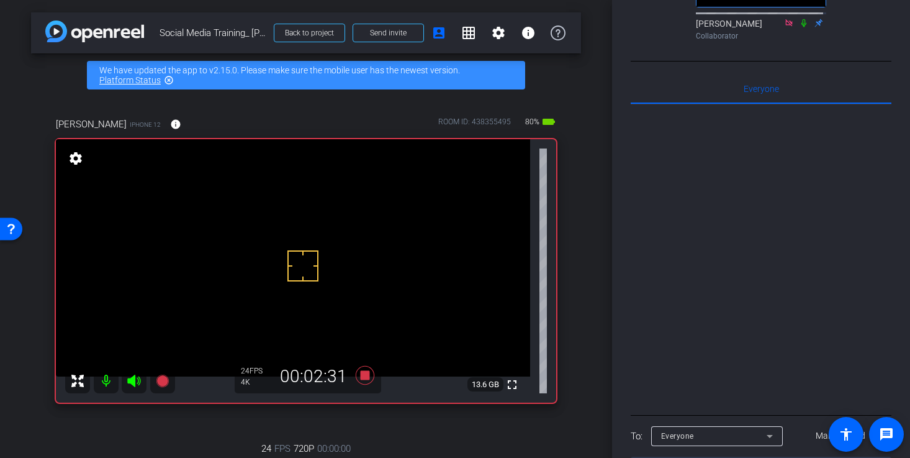
scroll to position [387, 0]
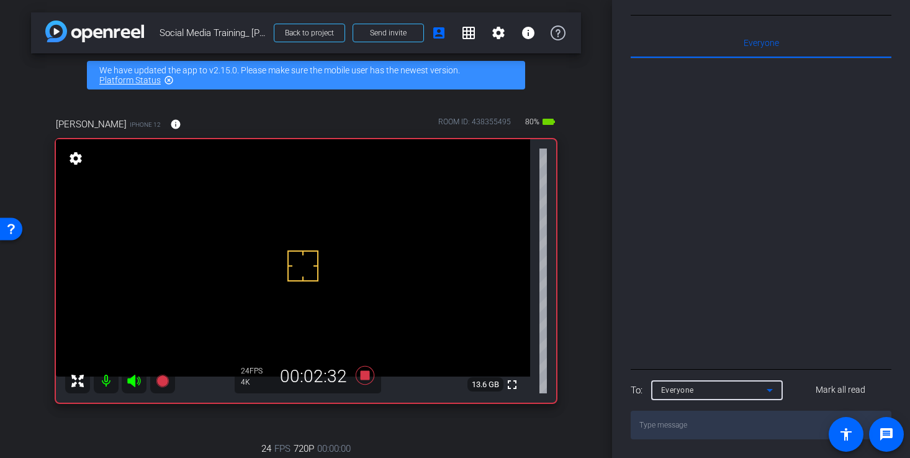
click at [760, 388] on div "Everyone" at bounding box center [714, 390] width 106 height 16
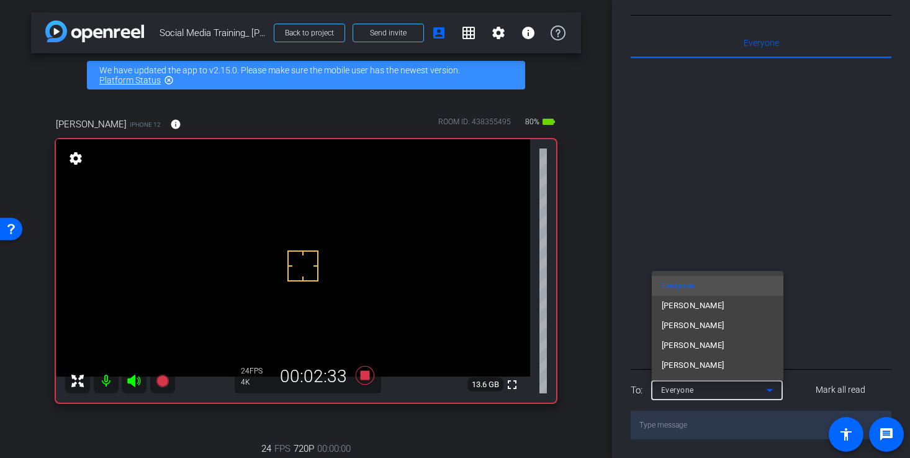
click at [760, 388] on div at bounding box center [455, 229] width 910 height 458
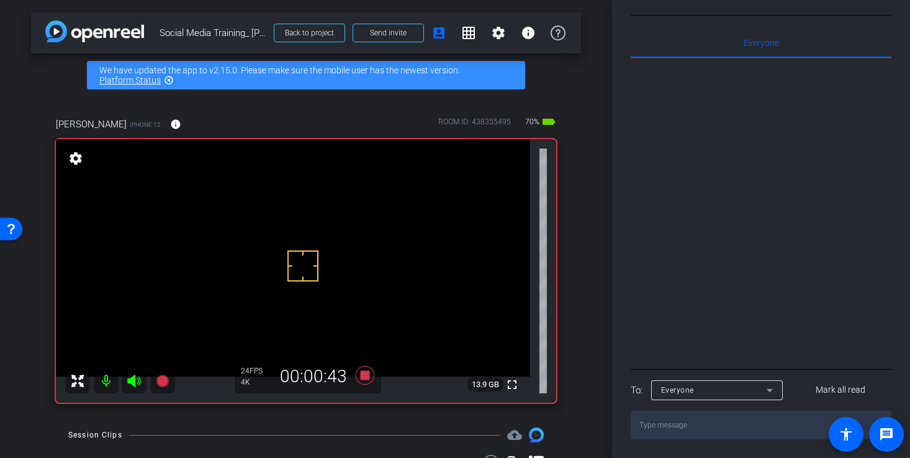
scroll to position [379, 0]
click at [766, 396] on icon at bounding box center [769, 389] width 15 height 15
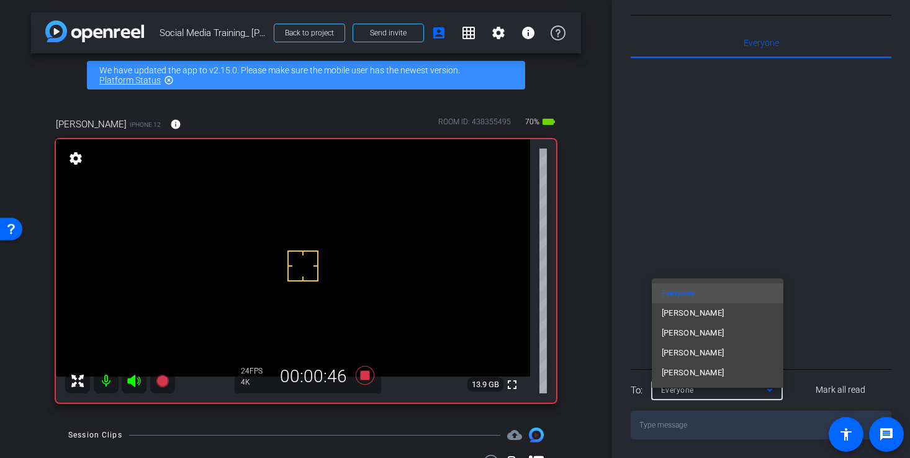
click at [767, 395] on div at bounding box center [455, 229] width 910 height 458
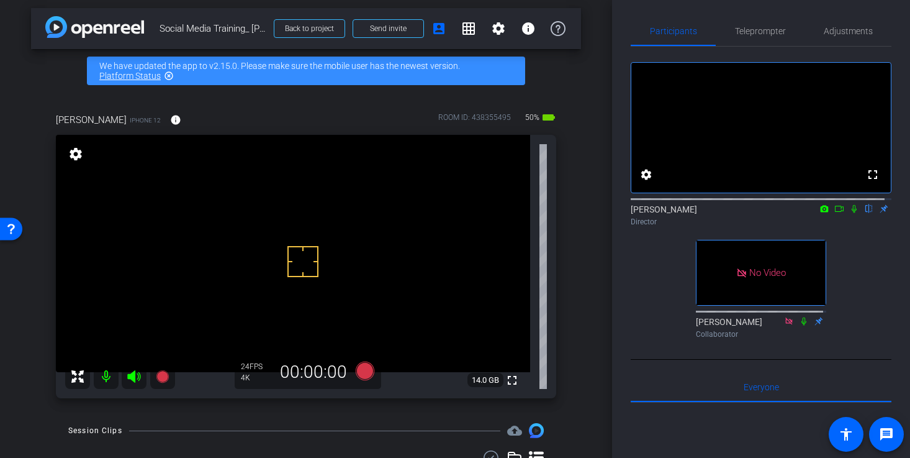
scroll to position [0, 0]
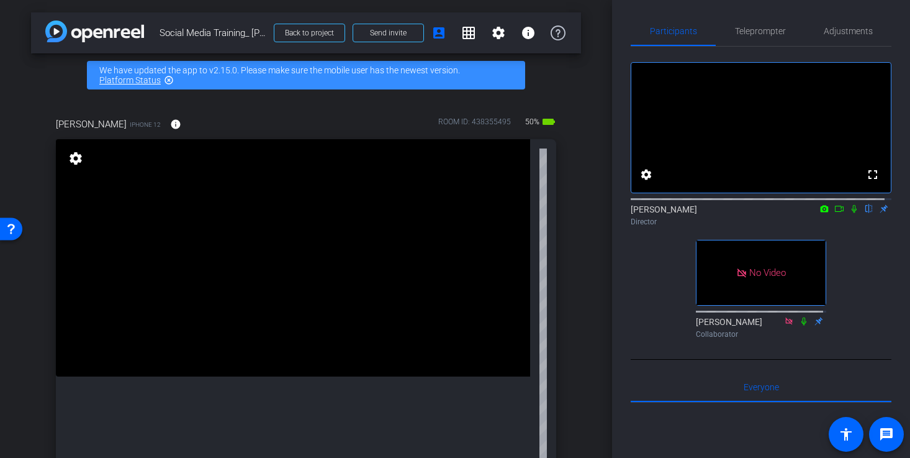
click at [835, 213] on icon at bounding box center [839, 208] width 10 height 9
click at [864, 213] on icon at bounding box center [869, 208] width 10 height 9
click at [866, 213] on icon at bounding box center [869, 209] width 7 height 8
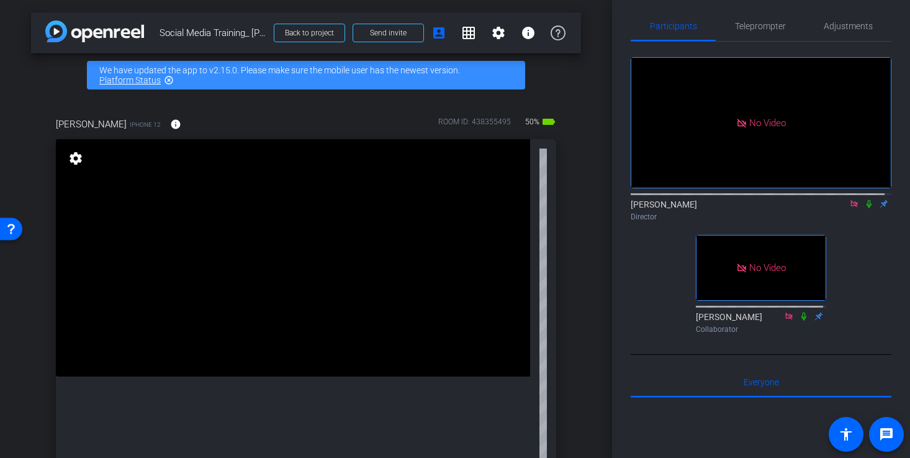
scroll to position [10, 0]
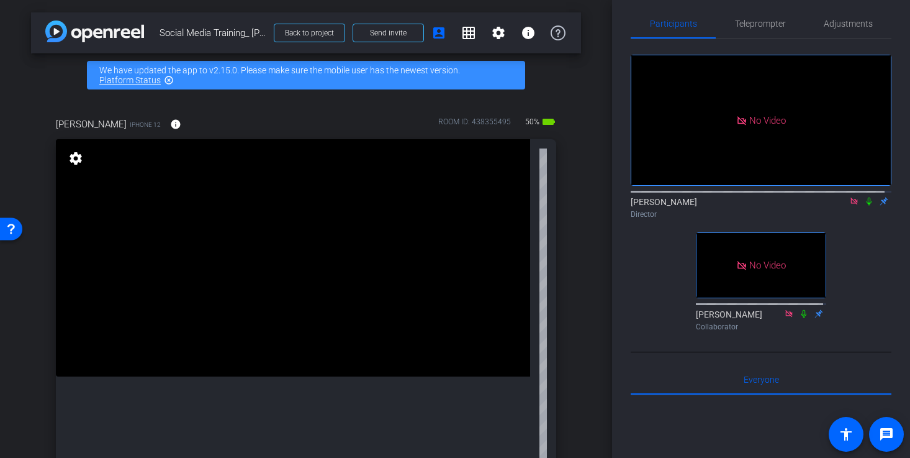
click at [864, 205] on icon at bounding box center [869, 201] width 10 height 9
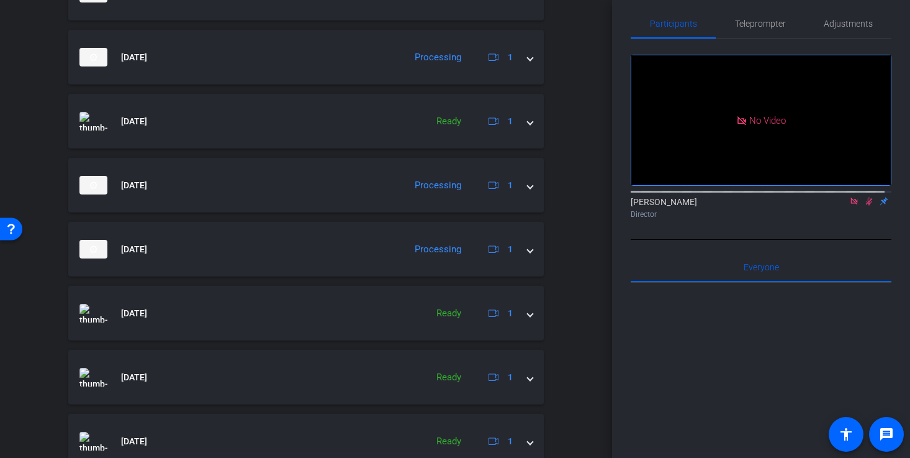
scroll to position [696, 0]
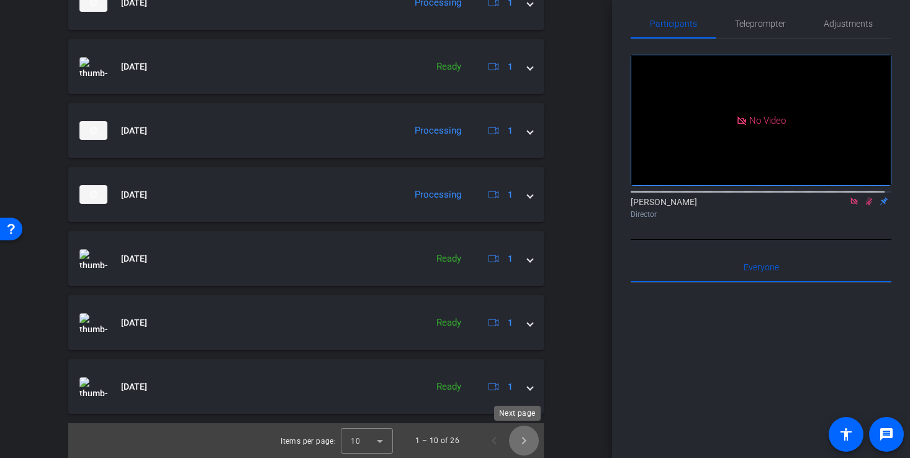
click at [517, 441] on span "Next page" at bounding box center [524, 440] width 30 height 30
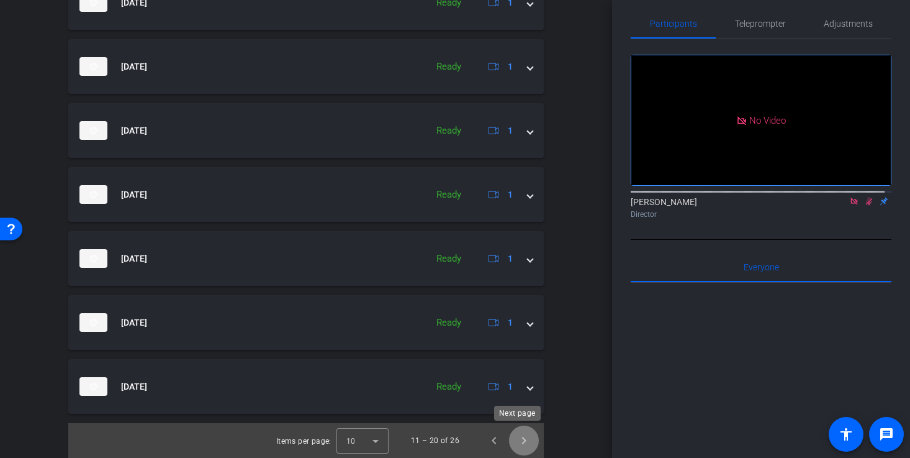
click at [519, 438] on span "Next page" at bounding box center [524, 440] width 30 height 30
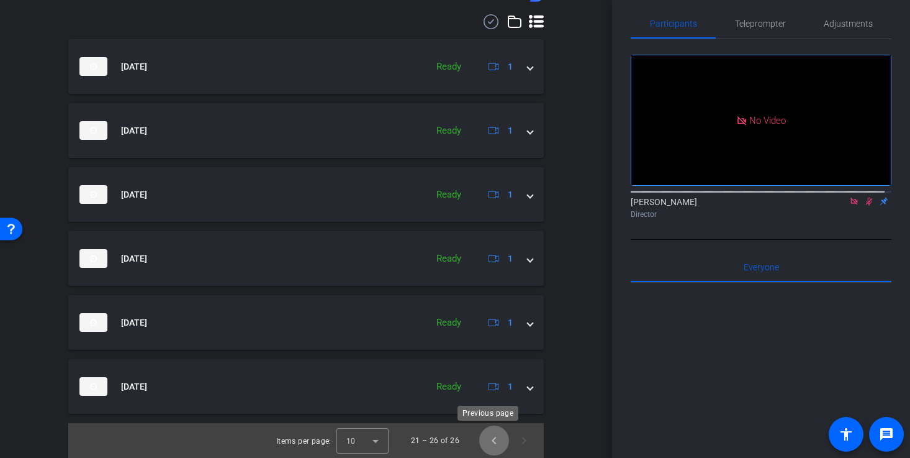
click at [487, 441] on span "Previous page" at bounding box center [494, 440] width 30 height 30
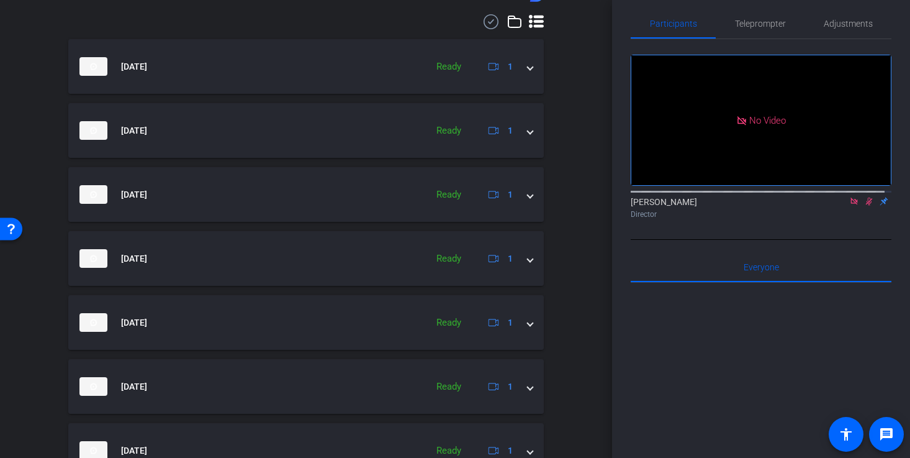
scroll to position [696, 0]
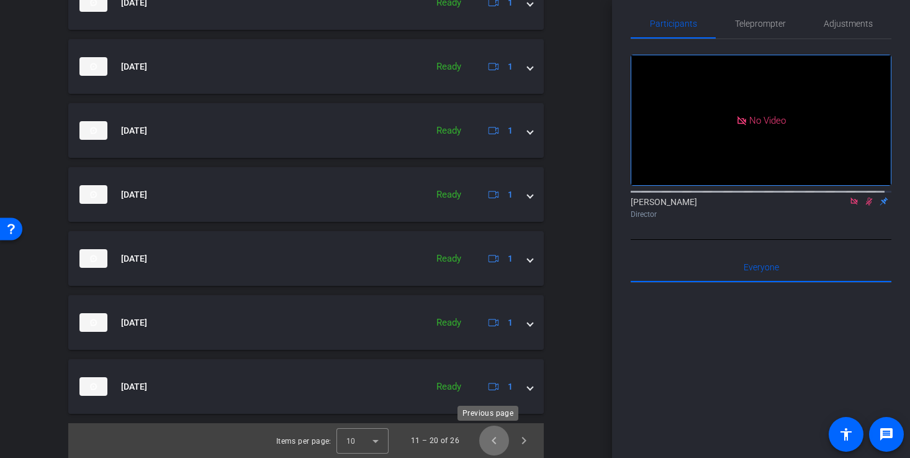
click at [479, 442] on span "Previous page" at bounding box center [494, 440] width 30 height 30
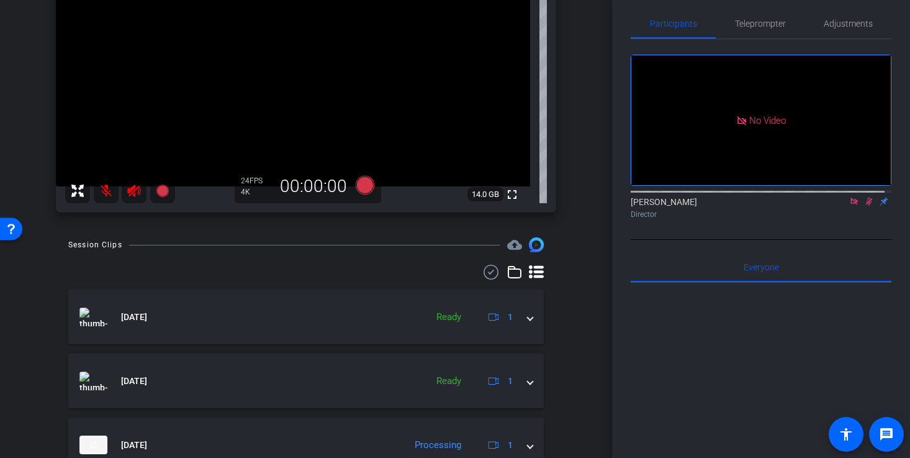
scroll to position [0, 0]
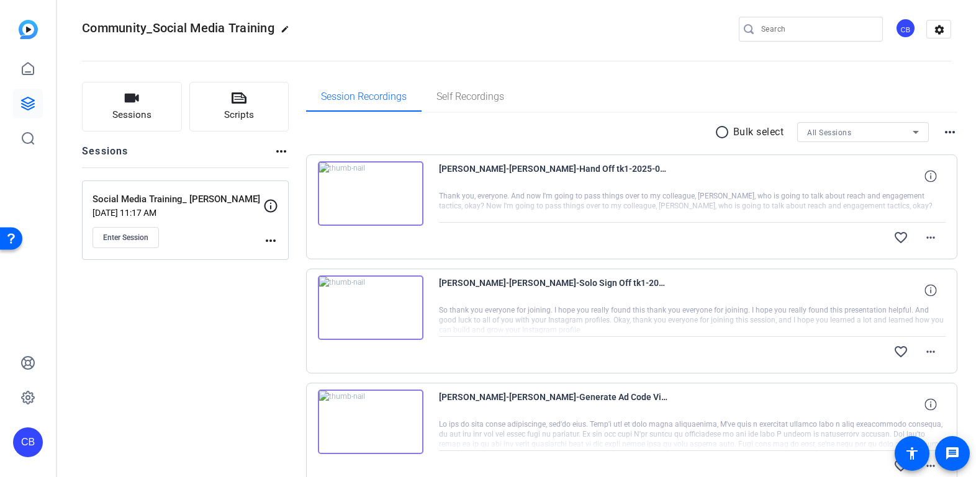
scroll to position [17, 0]
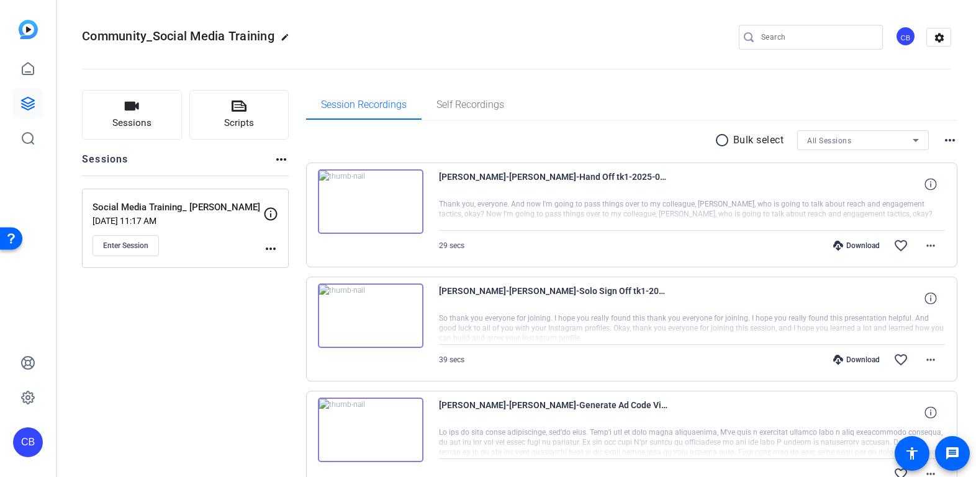
click at [373, 202] on img at bounding box center [371, 201] width 106 height 65
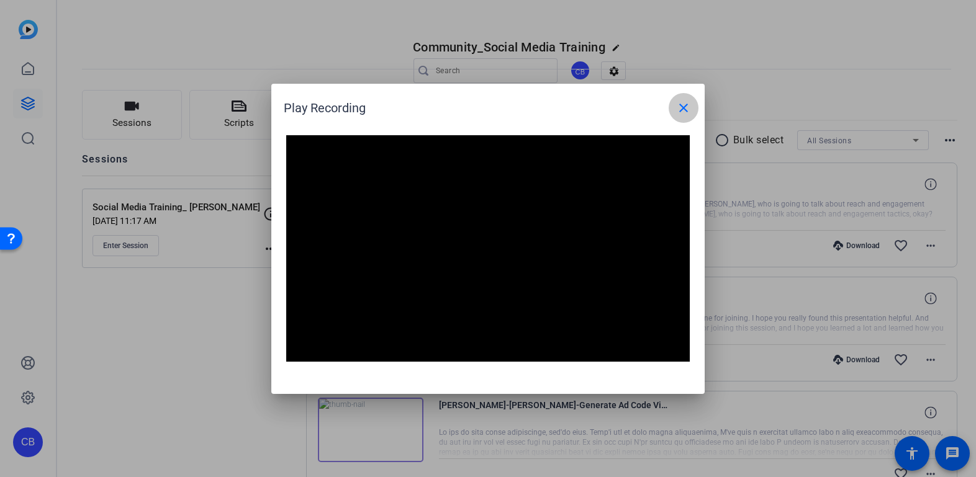
click at [682, 108] on mat-icon "close" at bounding box center [683, 108] width 15 height 15
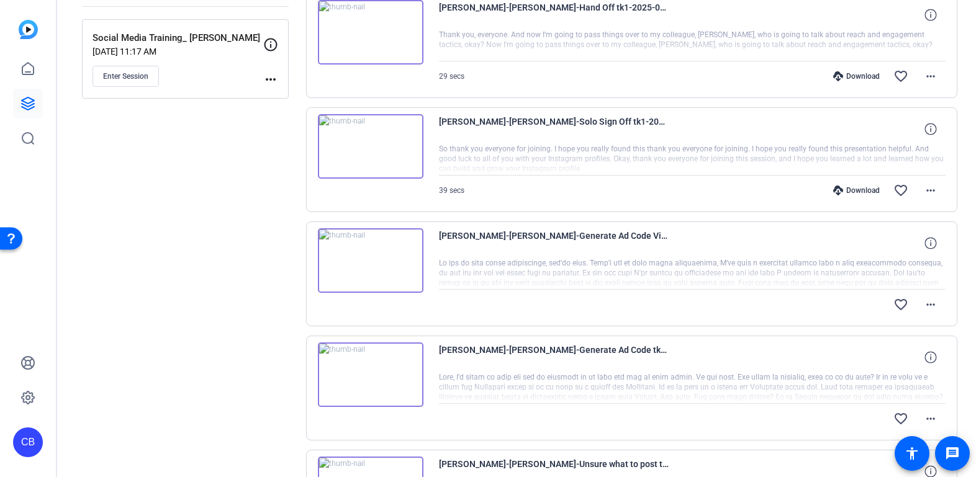
scroll to position [212, 0]
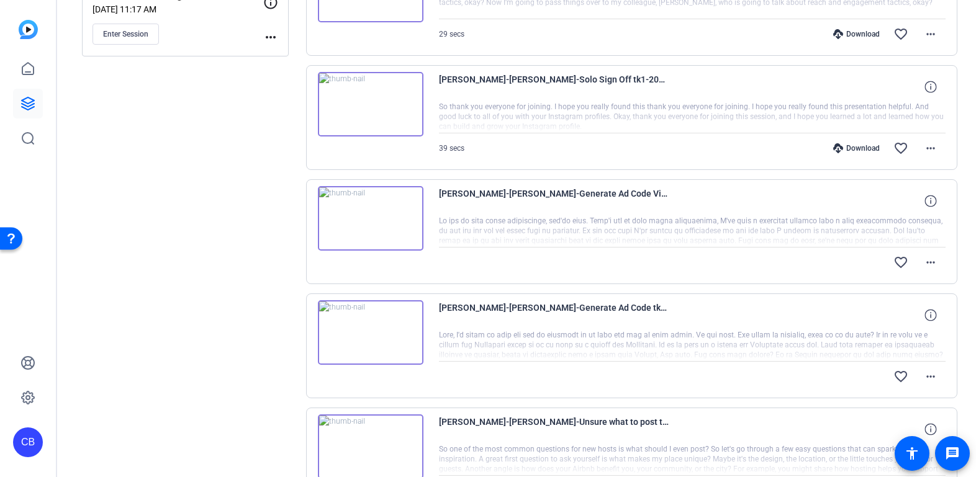
click at [374, 334] on img at bounding box center [371, 332] width 106 height 65
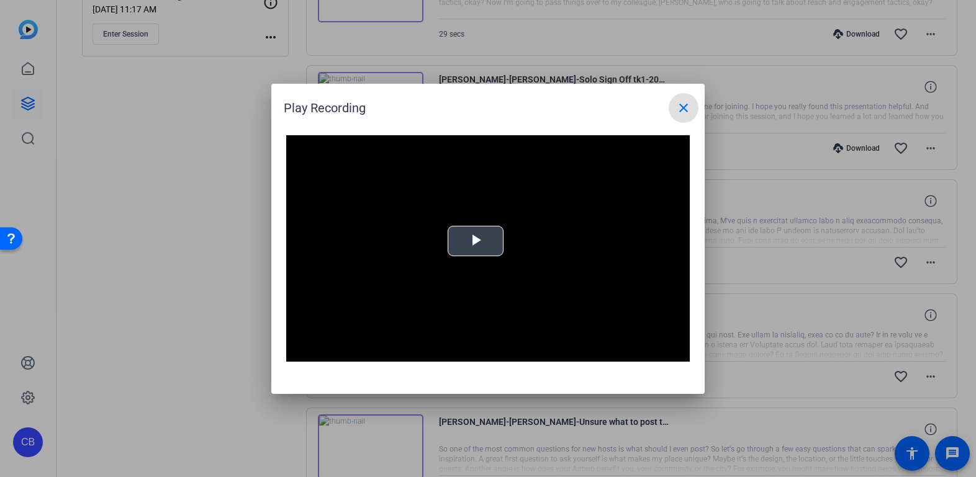
click at [476, 241] on span "Video Player" at bounding box center [476, 241] width 0 height 0
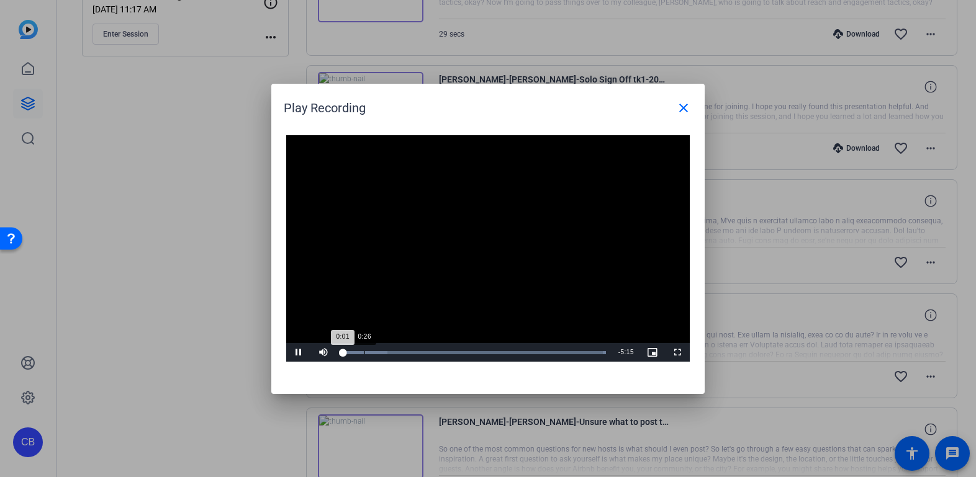
click at [365, 354] on div "Loaded : 100.00% 0:26 0:01" at bounding box center [474, 352] width 276 height 19
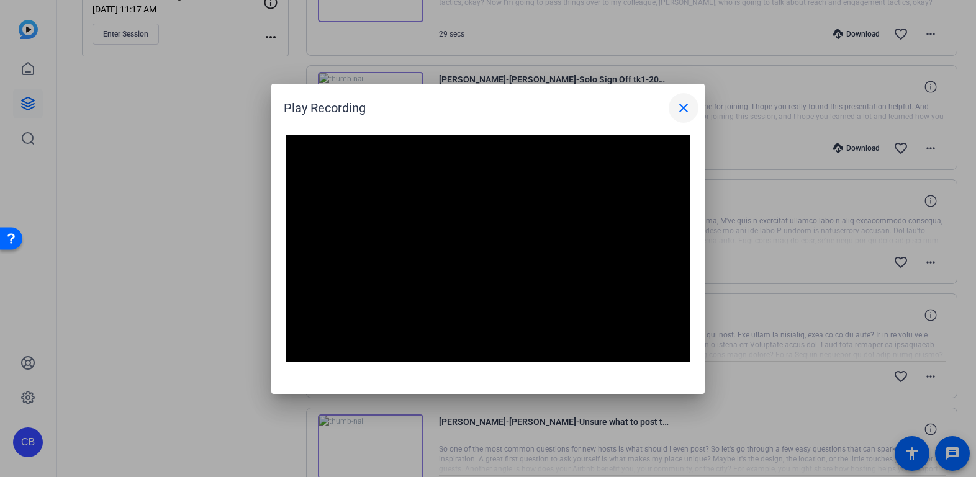
click at [684, 105] on mat-icon "close" at bounding box center [683, 108] width 15 height 15
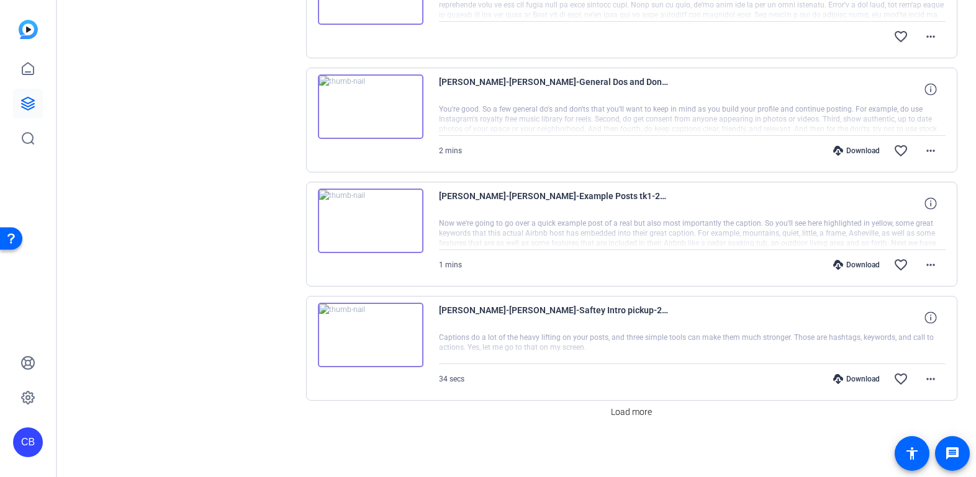
scroll to position [896, 0]
click at [636, 413] on span "Load more" at bounding box center [631, 411] width 41 height 13
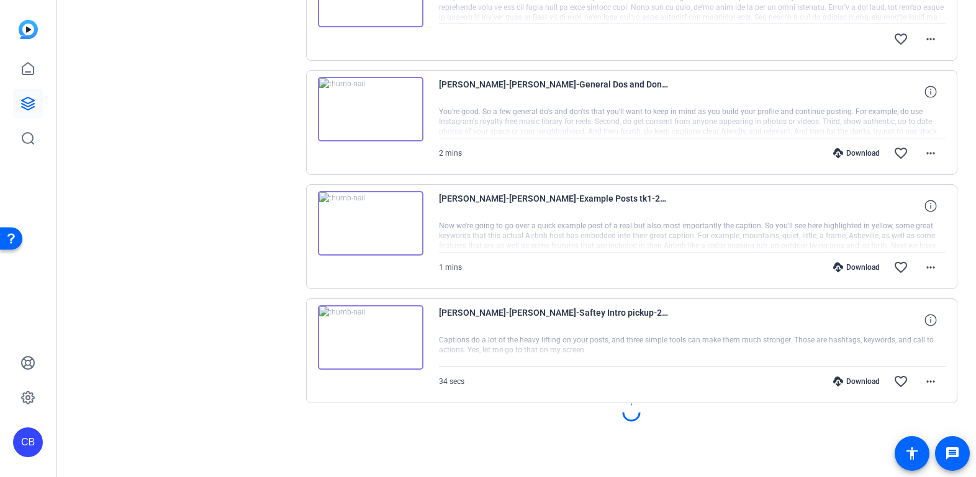
scroll to position [892, 0]
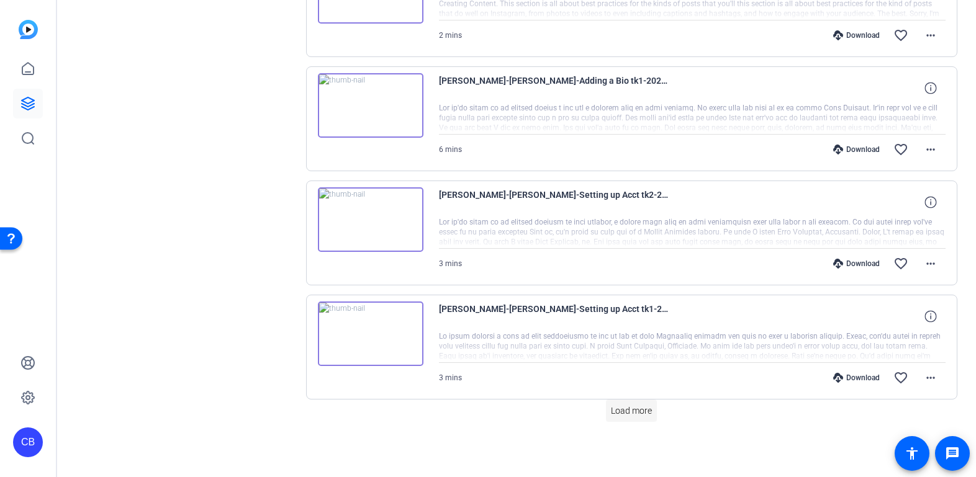
click at [622, 413] on span "Load more" at bounding box center [631, 411] width 41 height 13
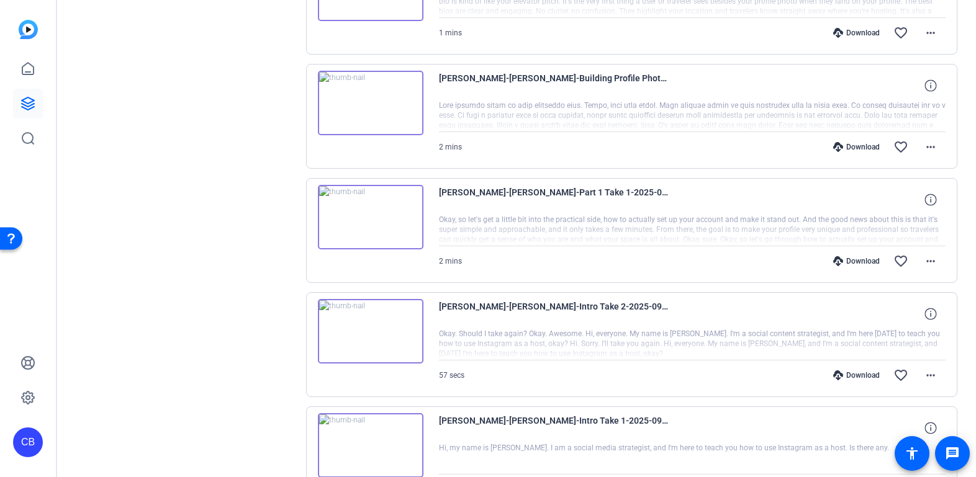
scroll to position [2701, 0]
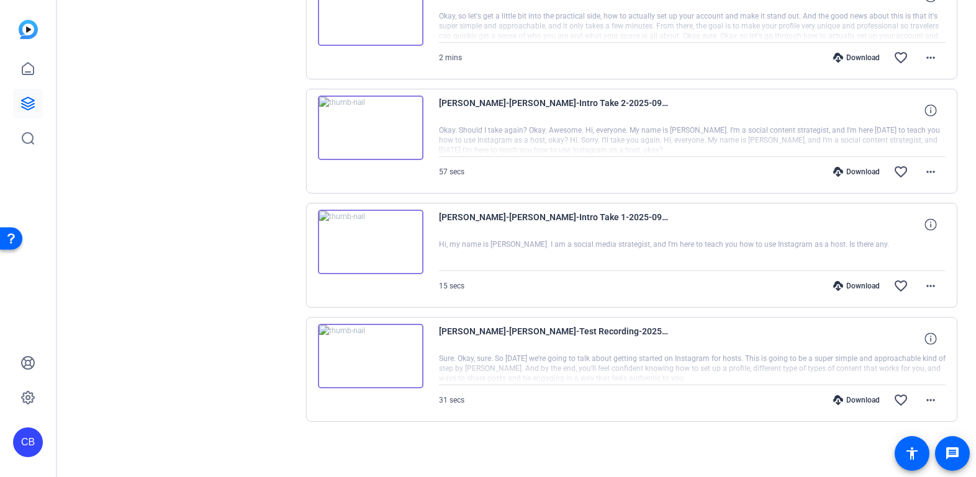
click at [369, 356] on img at bounding box center [371, 356] width 106 height 65
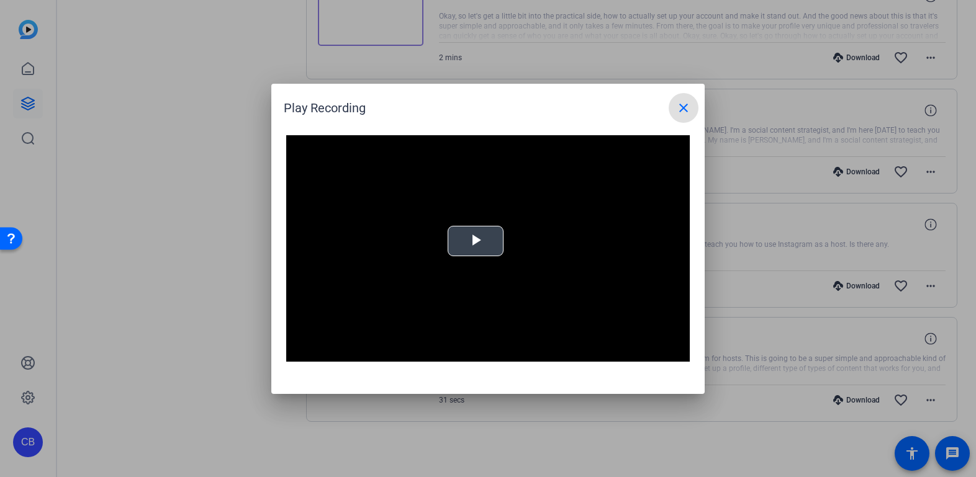
click at [480, 243] on div "Video Player is loading. Play Video Play Mute Current Time 0:00 / Duration -:- …" at bounding box center [488, 248] width 404 height 227
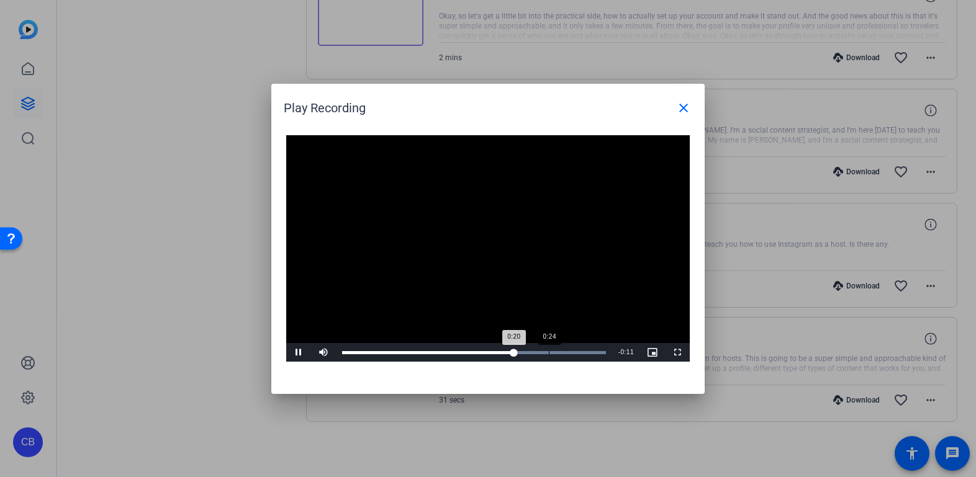
click at [548, 353] on div "Loaded : 100.00% 0:24 0:20" at bounding box center [474, 352] width 264 height 3
click at [684, 107] on mat-icon "close" at bounding box center [683, 108] width 15 height 15
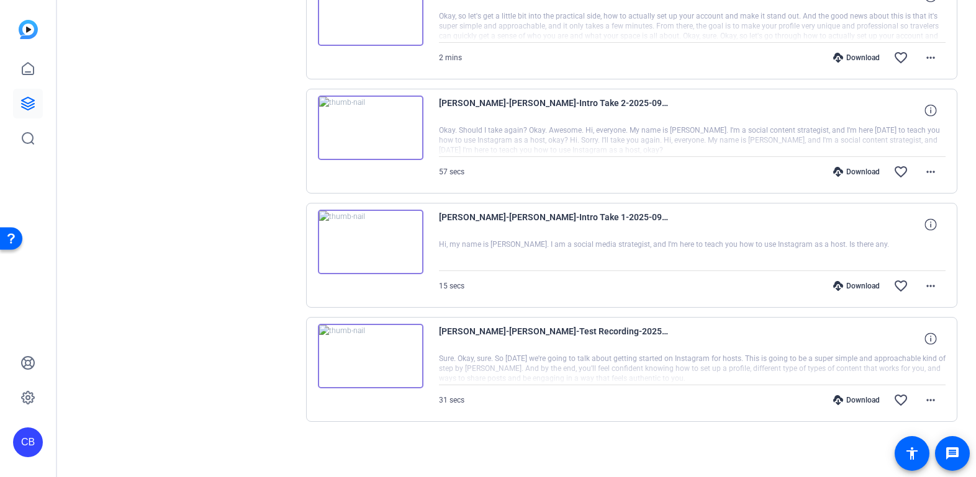
click at [366, 241] on img at bounding box center [371, 242] width 106 height 65
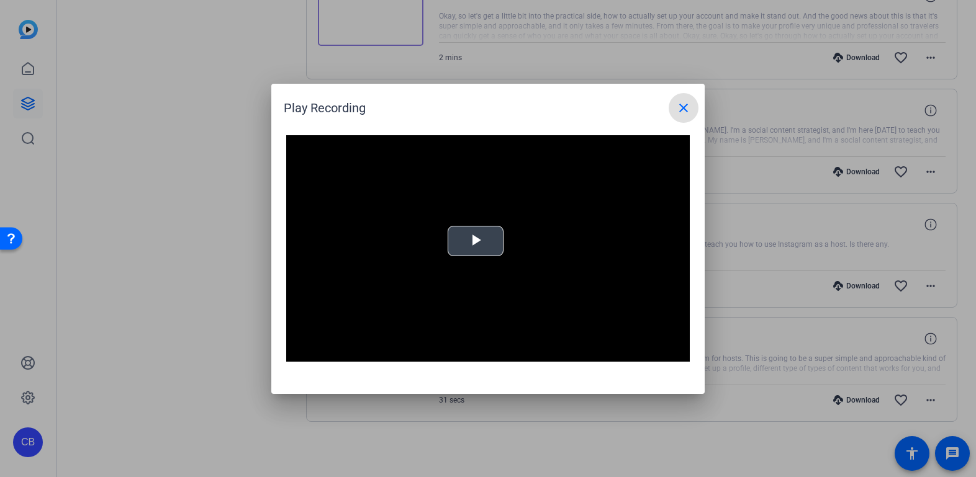
click at [476, 241] on span "Video Player" at bounding box center [476, 241] width 0 height 0
click at [683, 106] on mat-icon "close" at bounding box center [683, 108] width 15 height 15
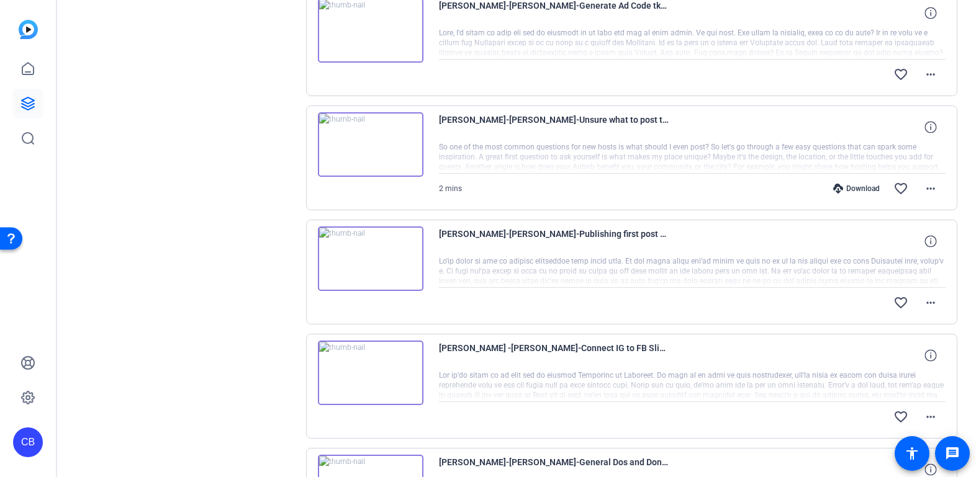
scroll to position [0, 0]
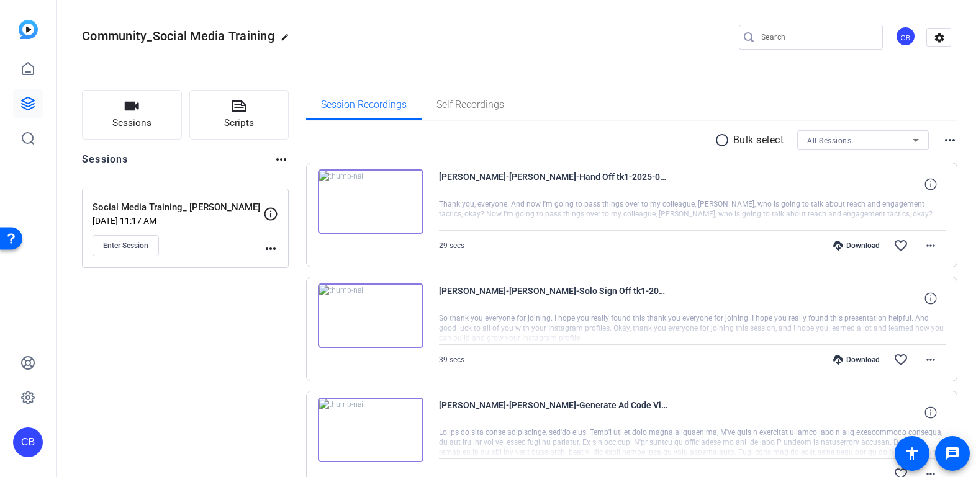
click at [530, 179] on span "Linda Huie-Laura Huie-Hand Off tk1-2025-09-11-13-02-54-953-0" at bounding box center [554, 184] width 230 height 30
click at [363, 204] on img at bounding box center [371, 201] width 106 height 65
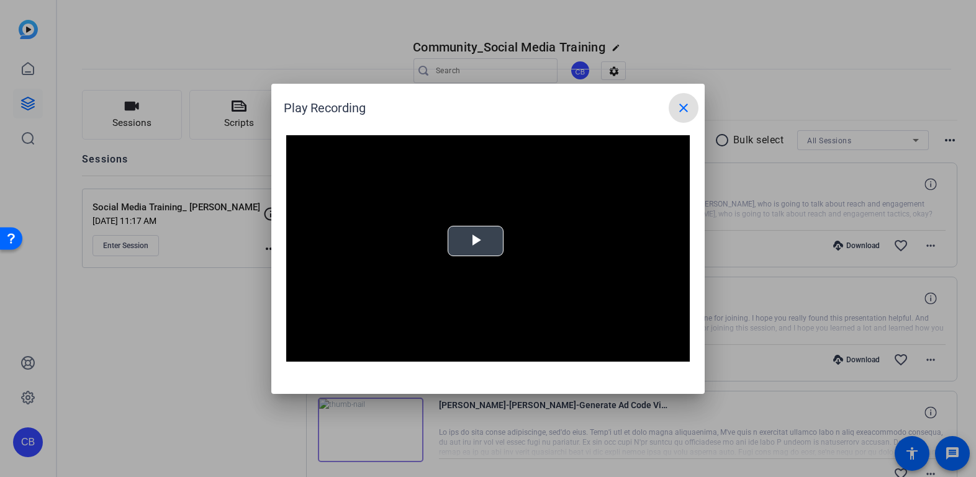
click at [476, 241] on span "Video Player" at bounding box center [476, 241] width 0 height 0
click at [687, 108] on mat-icon "close" at bounding box center [683, 108] width 15 height 15
